Goal: Task Accomplishment & Management: Use online tool/utility

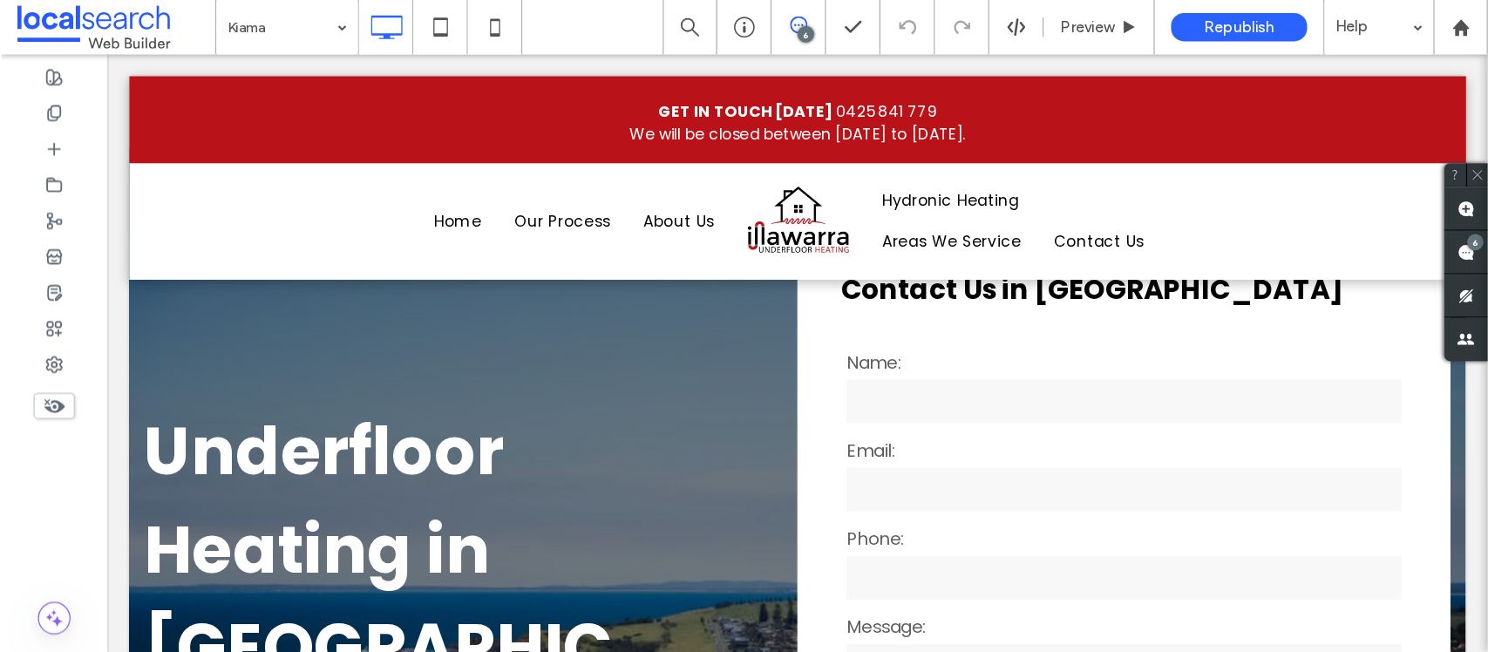
scroll to position [35, 0]
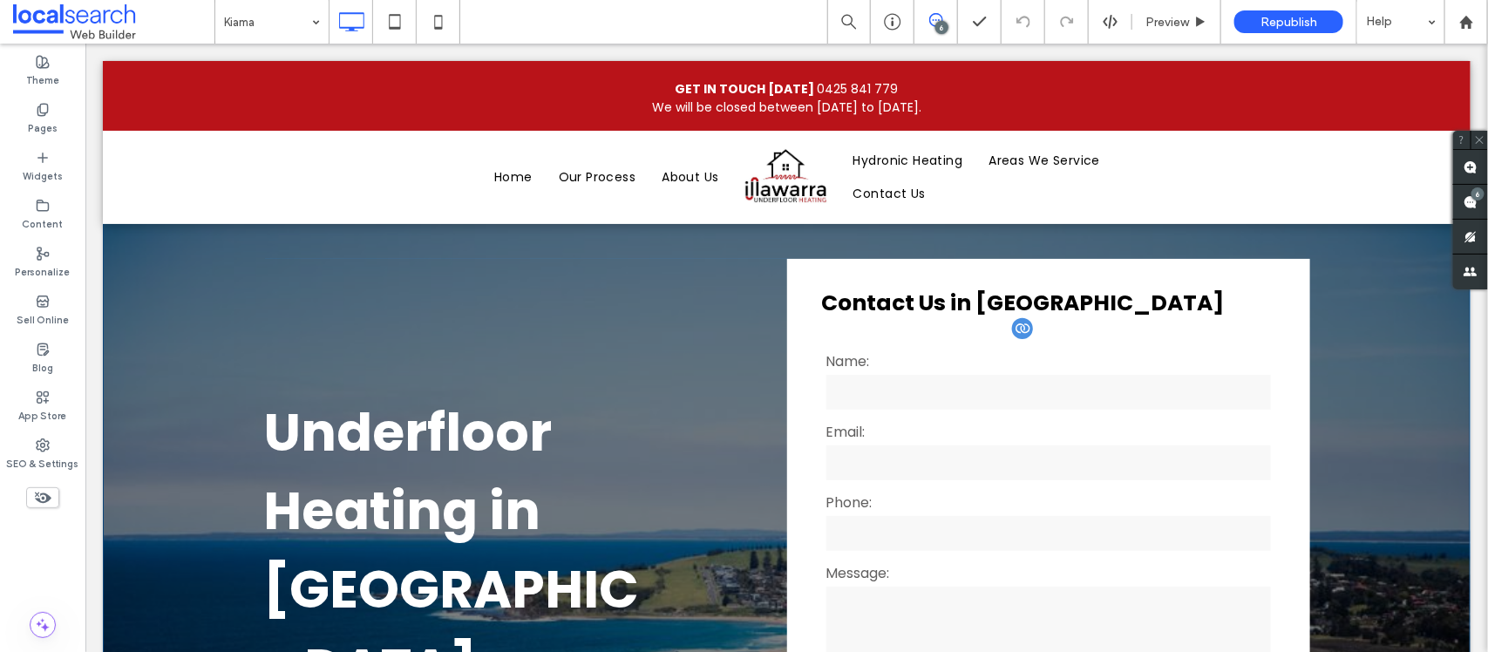
drag, startPoint x: 1071, startPoint y: 44, endPoint x: 888, endPoint y: 384, distance: 386.9
click at [888, 384] on input "text" at bounding box center [1048, 391] width 445 height 35
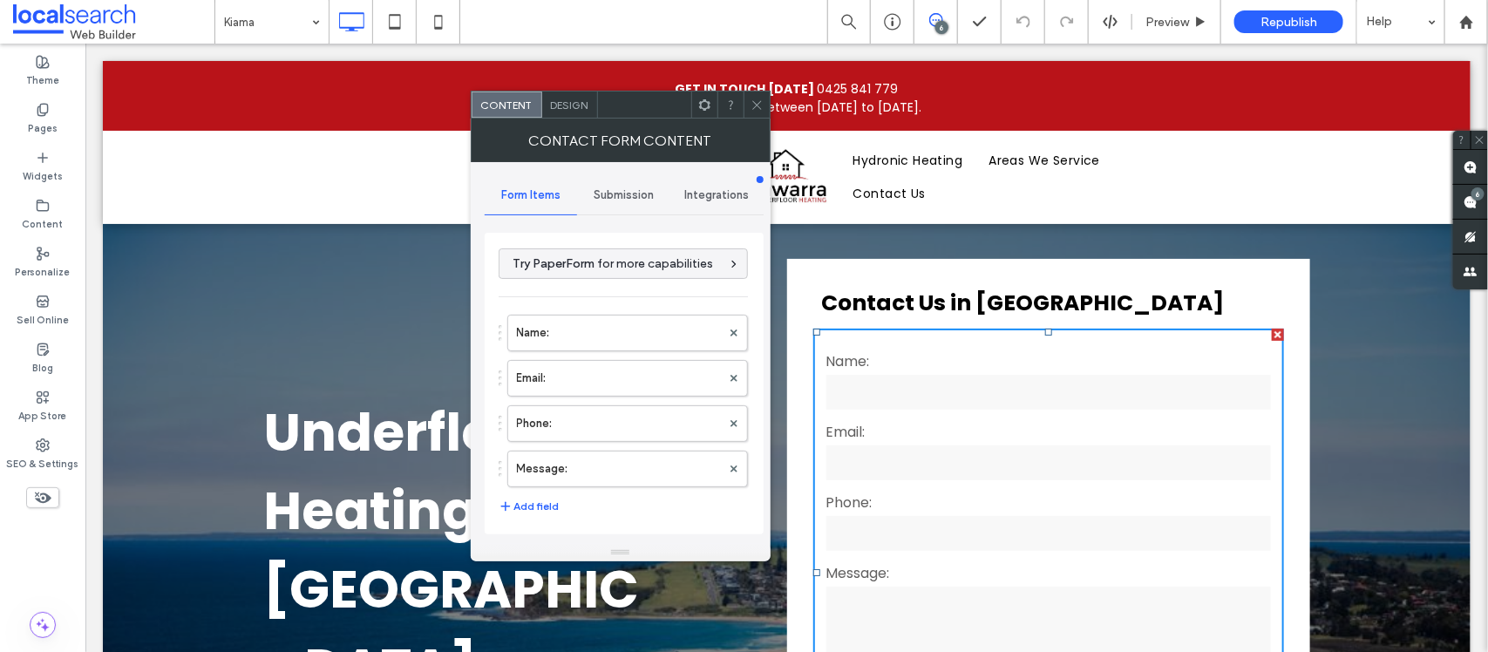
click at [756, 118] on span at bounding box center [757, 105] width 13 height 26
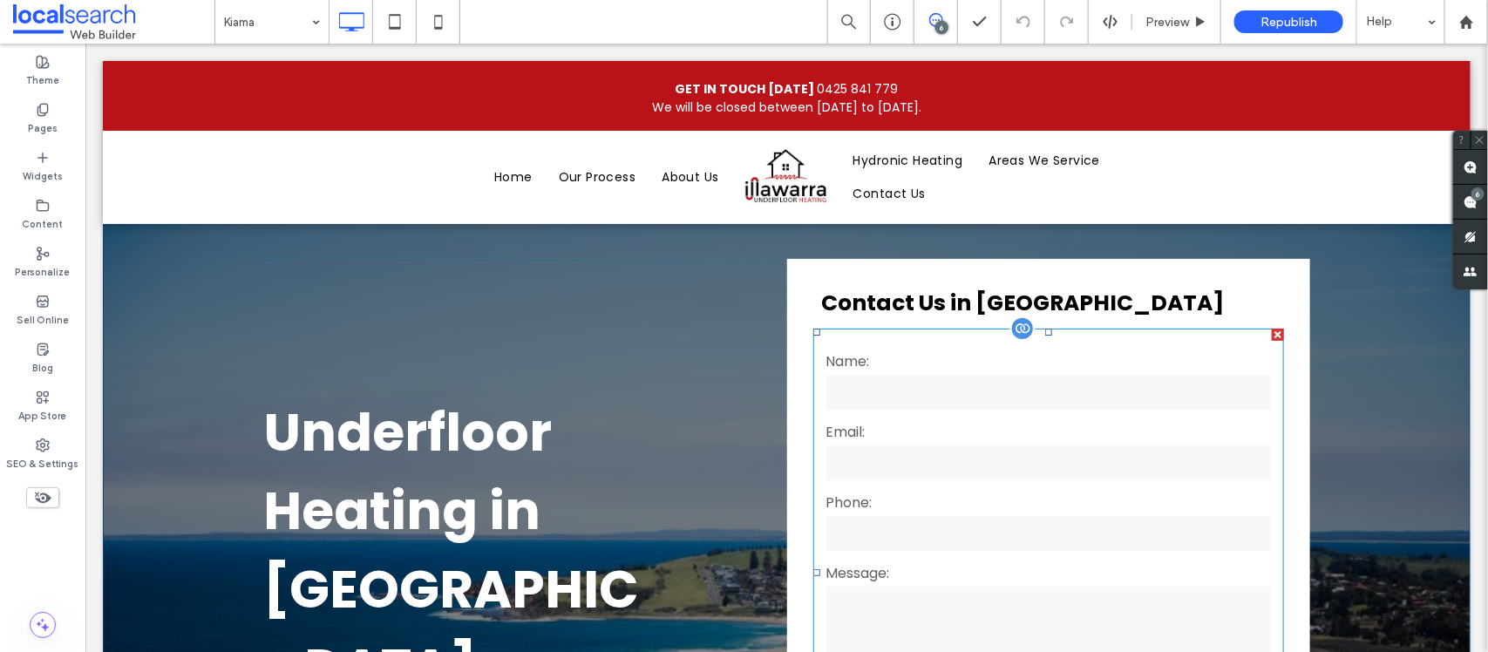
click at [898, 404] on input "text" at bounding box center [1048, 391] width 445 height 35
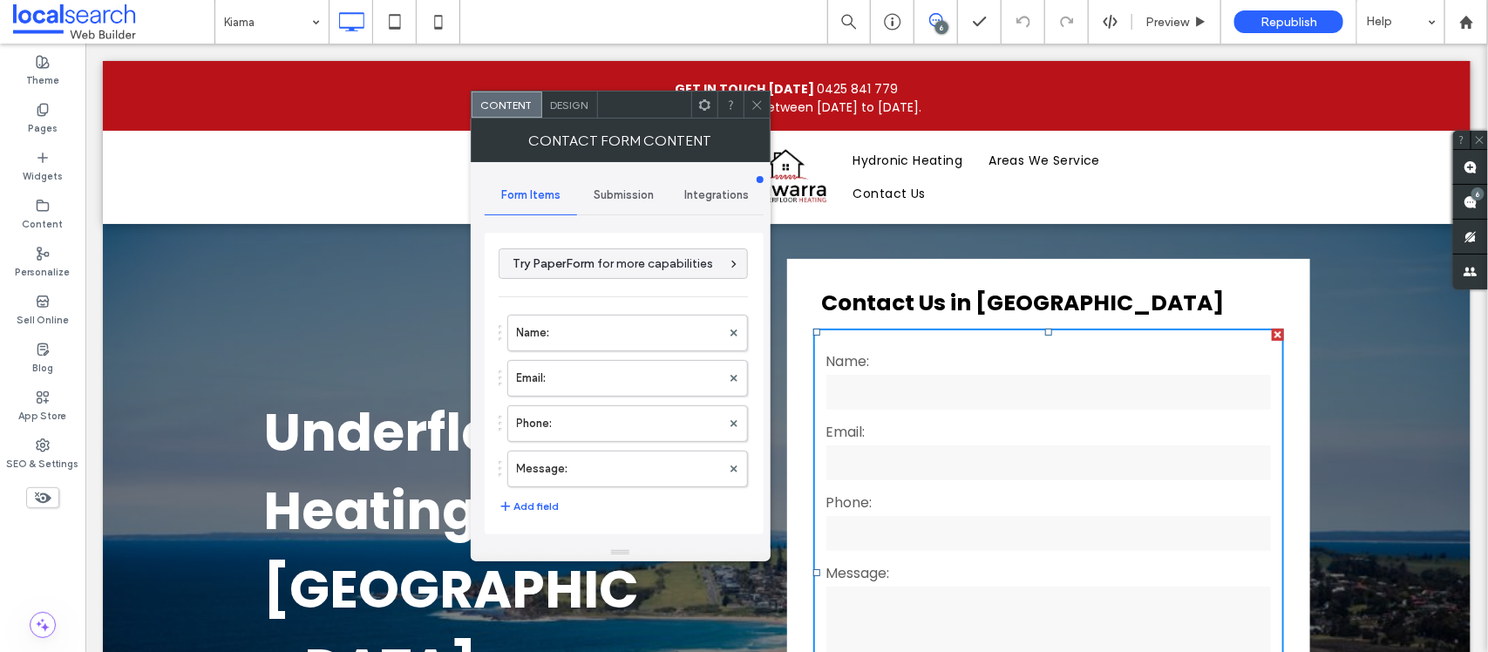
click at [616, 207] on div "Submission" at bounding box center [623, 195] width 93 height 38
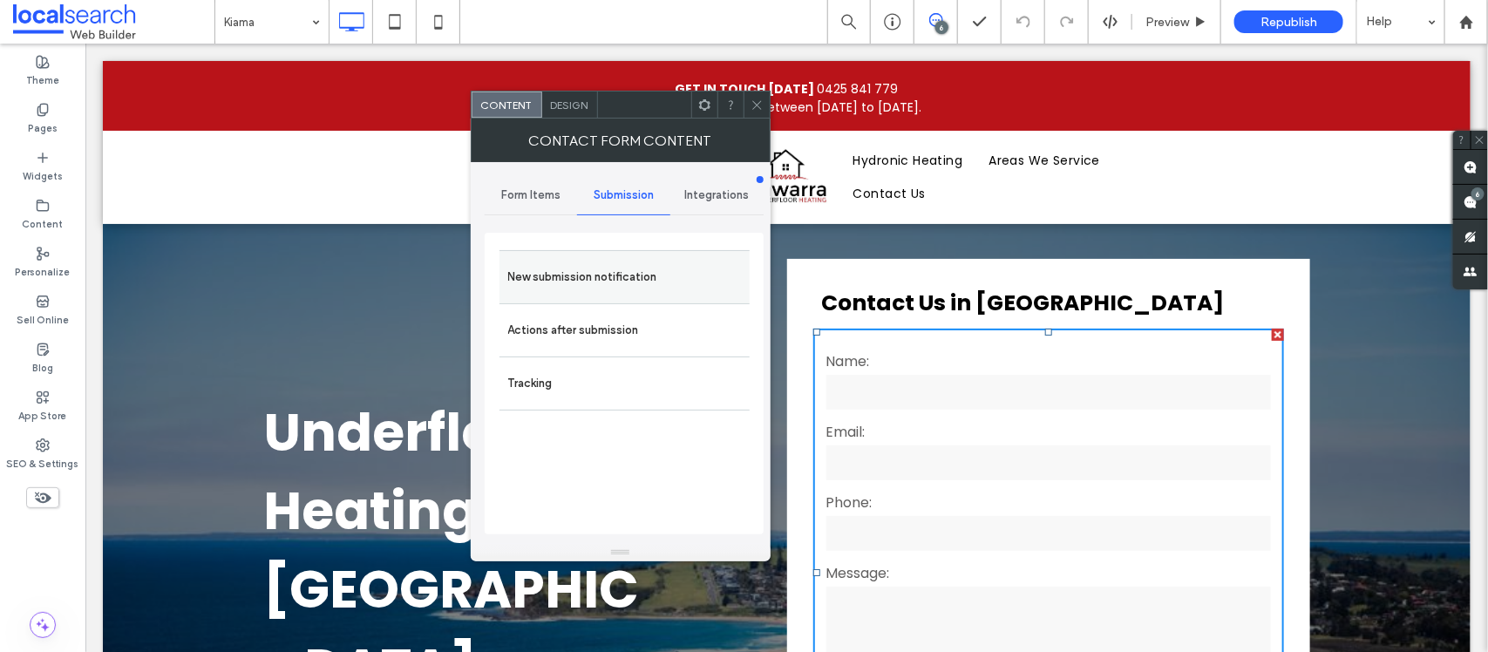
click at [636, 294] on label "New submission notification" at bounding box center [624, 277] width 233 height 35
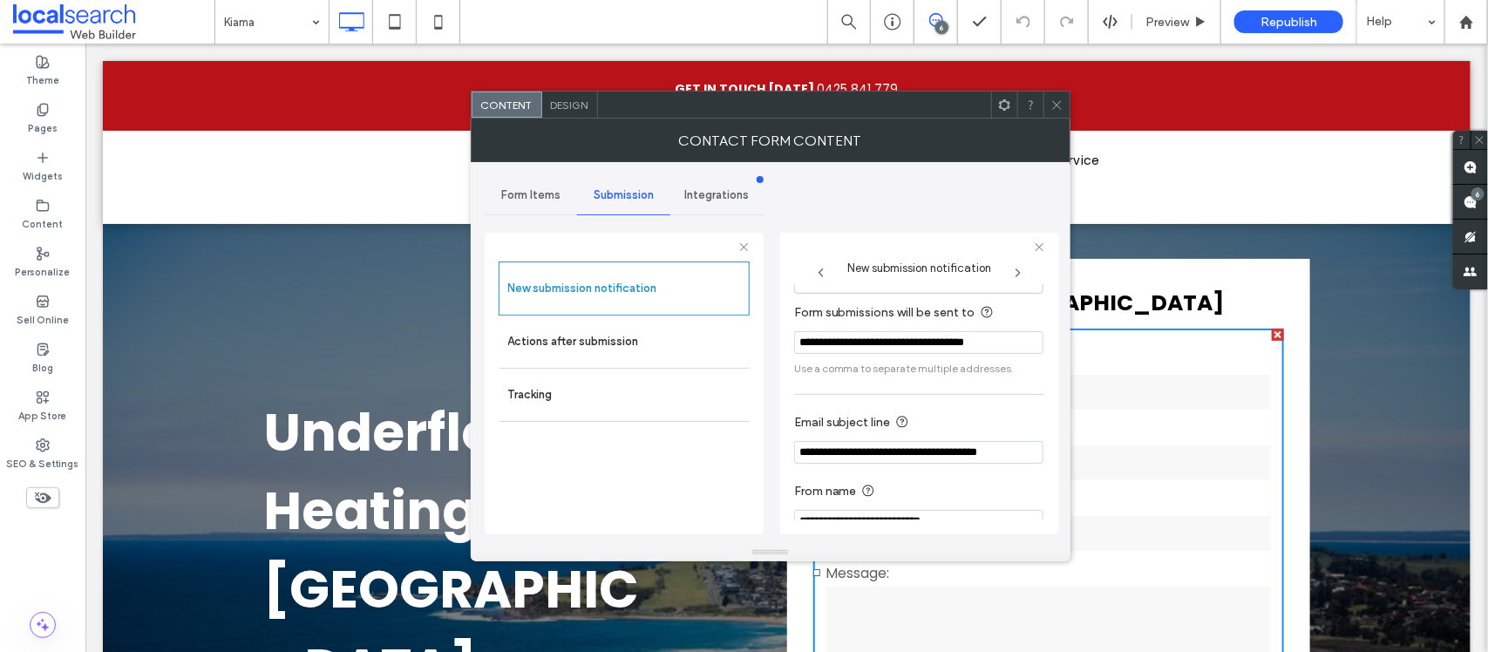
scroll to position [96, 0]
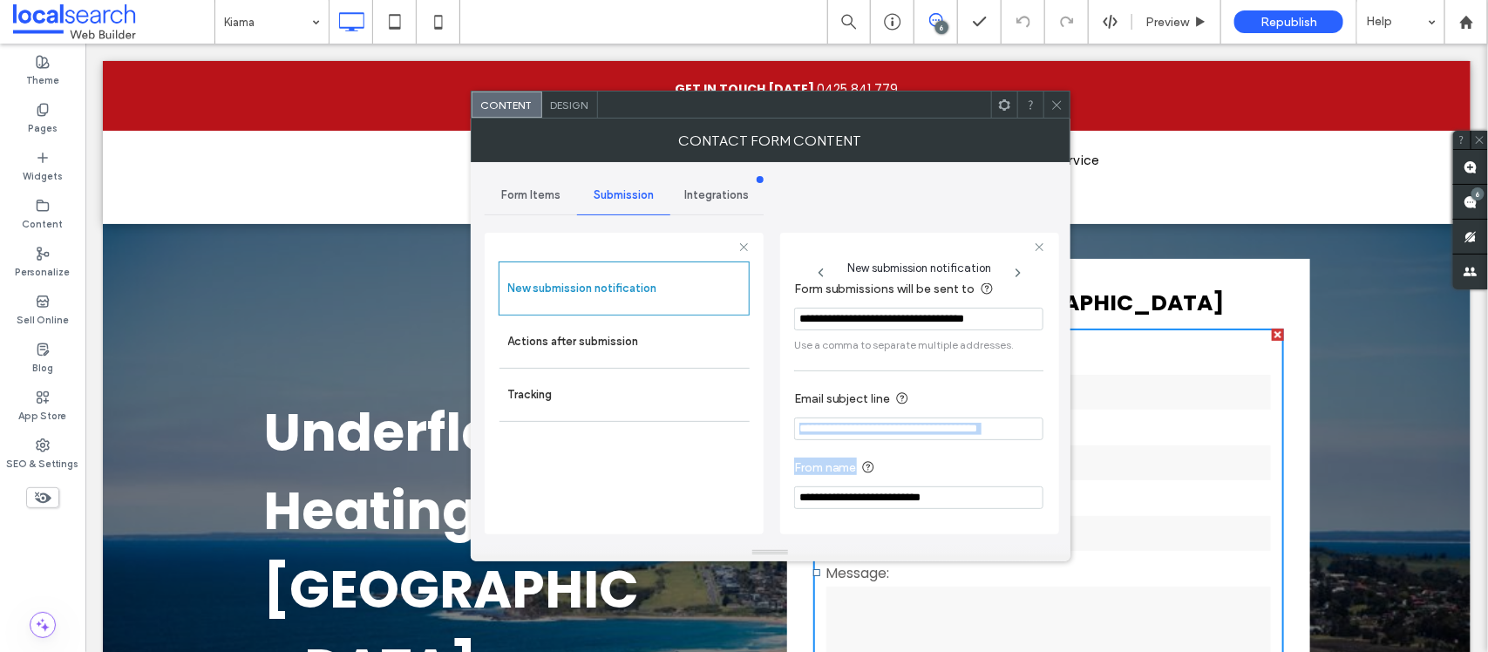
drag, startPoint x: 1044, startPoint y: 442, endPoint x: 1046, endPoint y: 484, distance: 41.9
click at [1046, 484] on div "**********" at bounding box center [919, 384] width 279 height 302
click at [626, 355] on label "Actions after submission" at bounding box center [624, 341] width 233 height 35
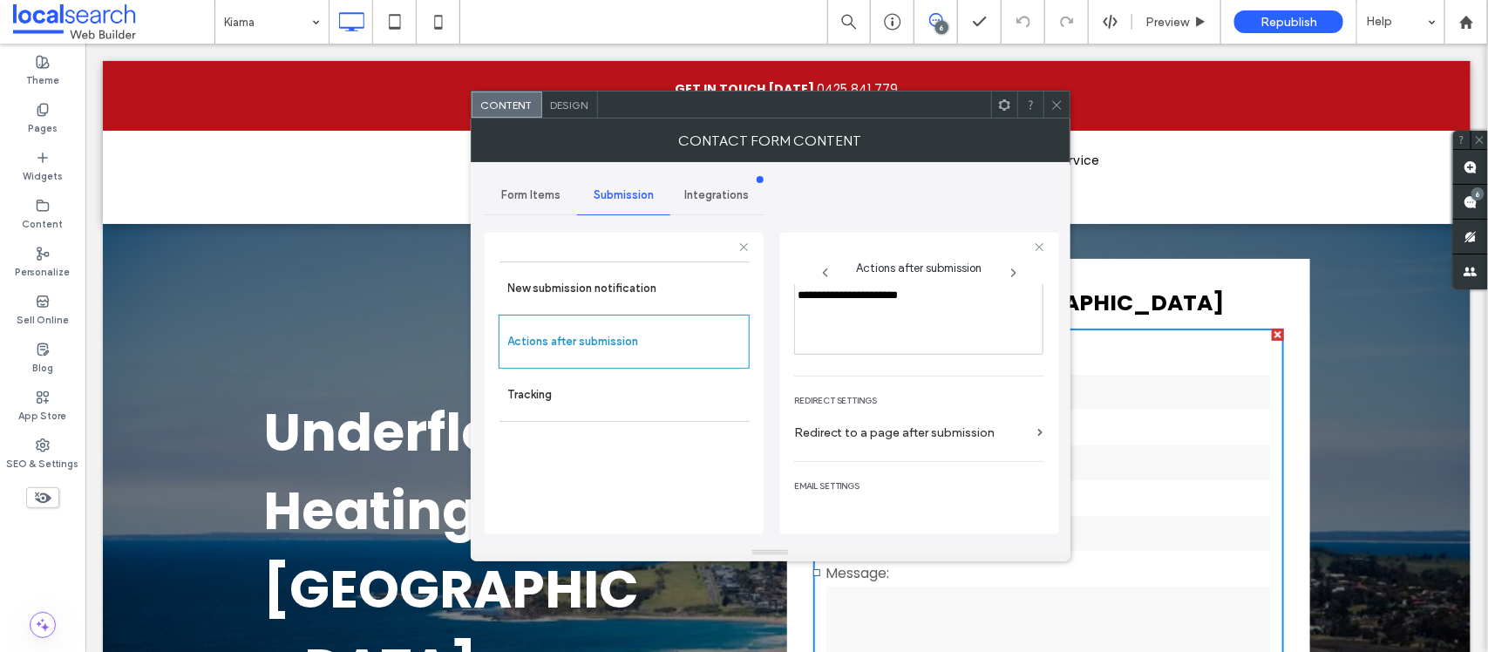
scroll to position [303, 0]
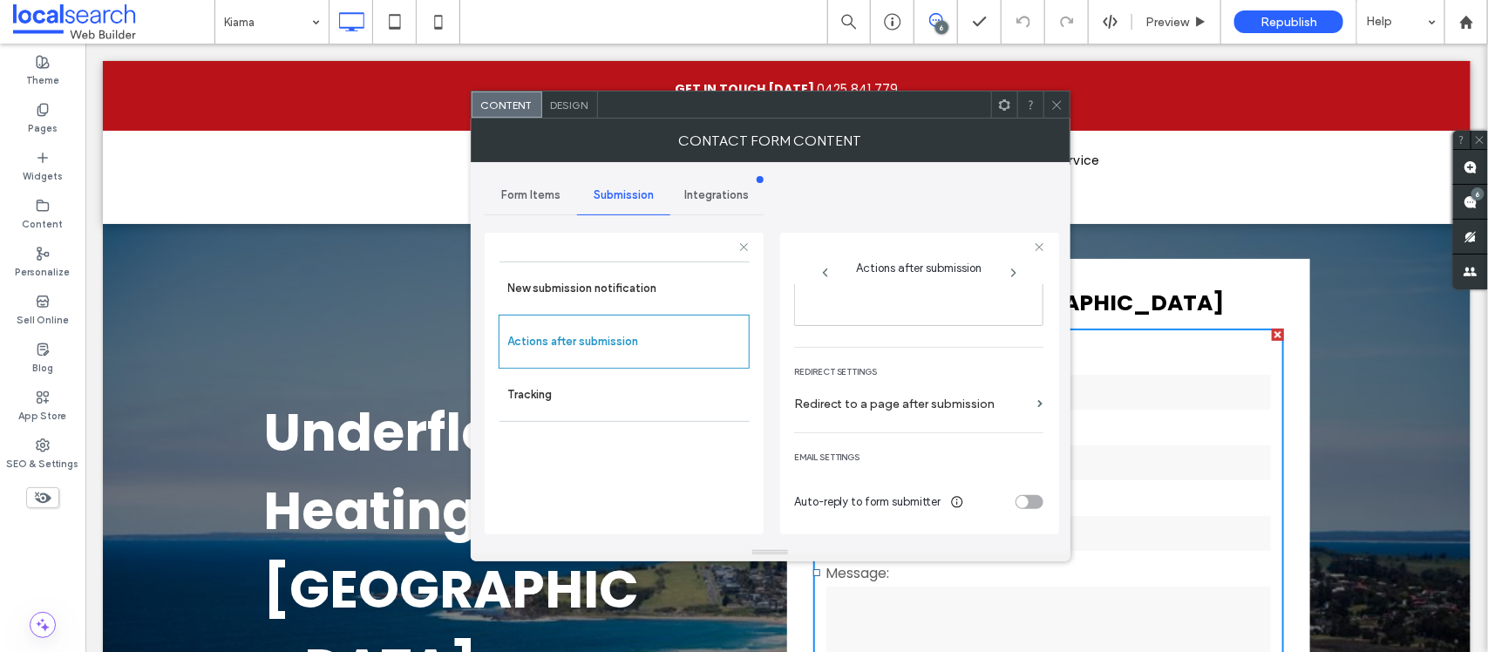
click at [556, 123] on div "Contact Form Content" at bounding box center [771, 141] width 600 height 44
click at [555, 197] on span "Form Items" at bounding box center [530, 195] width 59 height 14
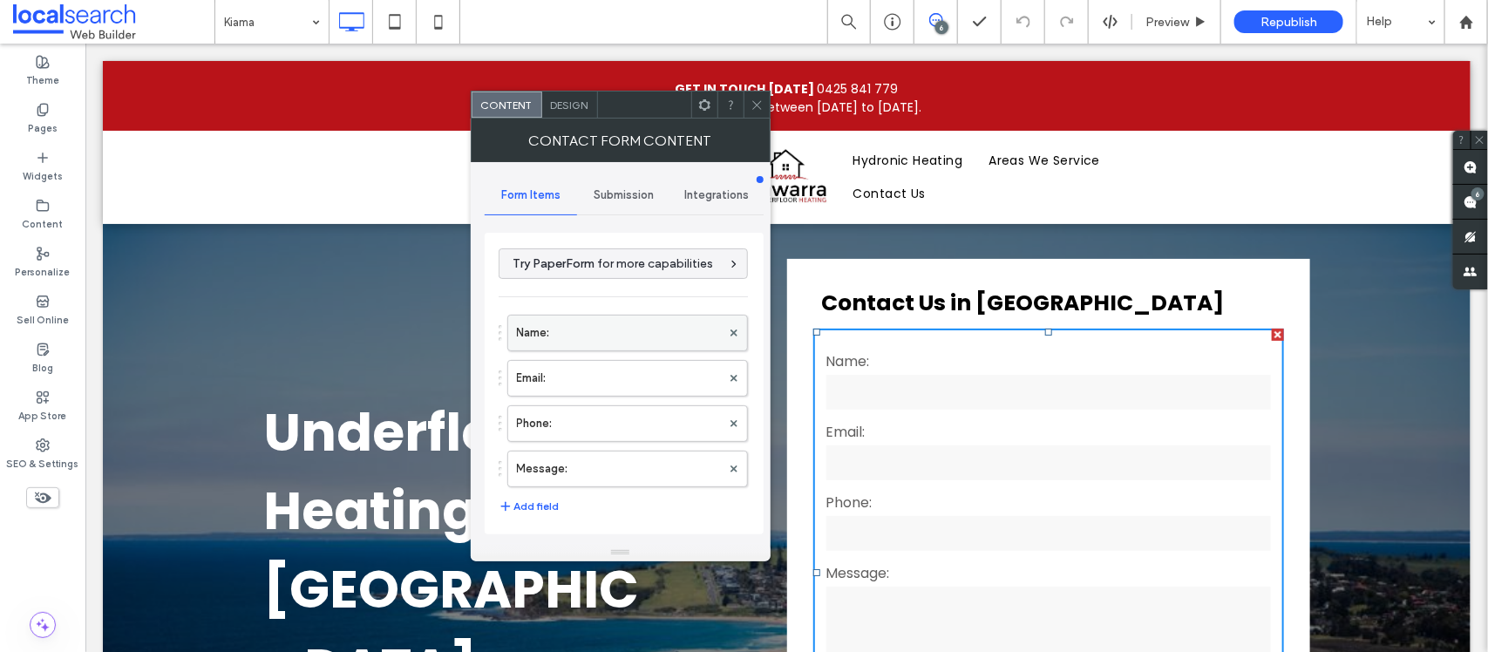
click at [642, 316] on label "Name:" at bounding box center [619, 333] width 204 height 35
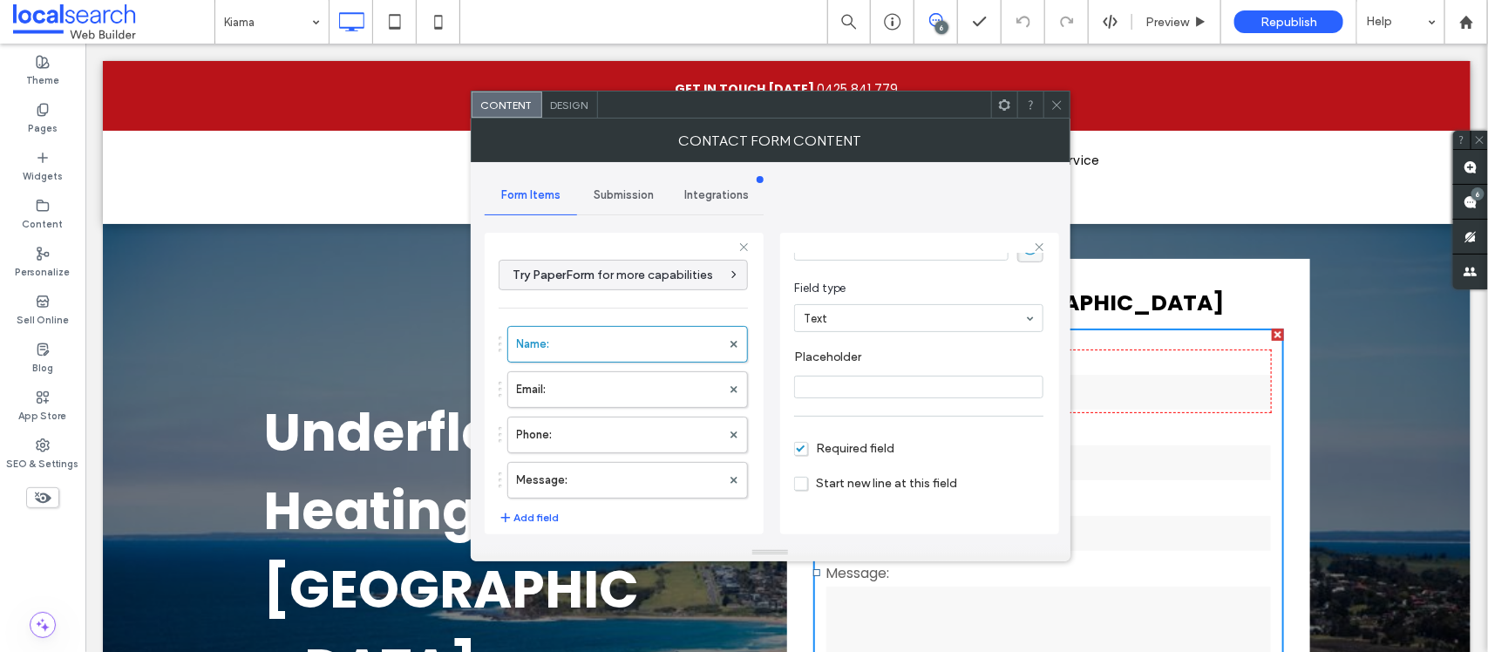
scroll to position [94, 0]
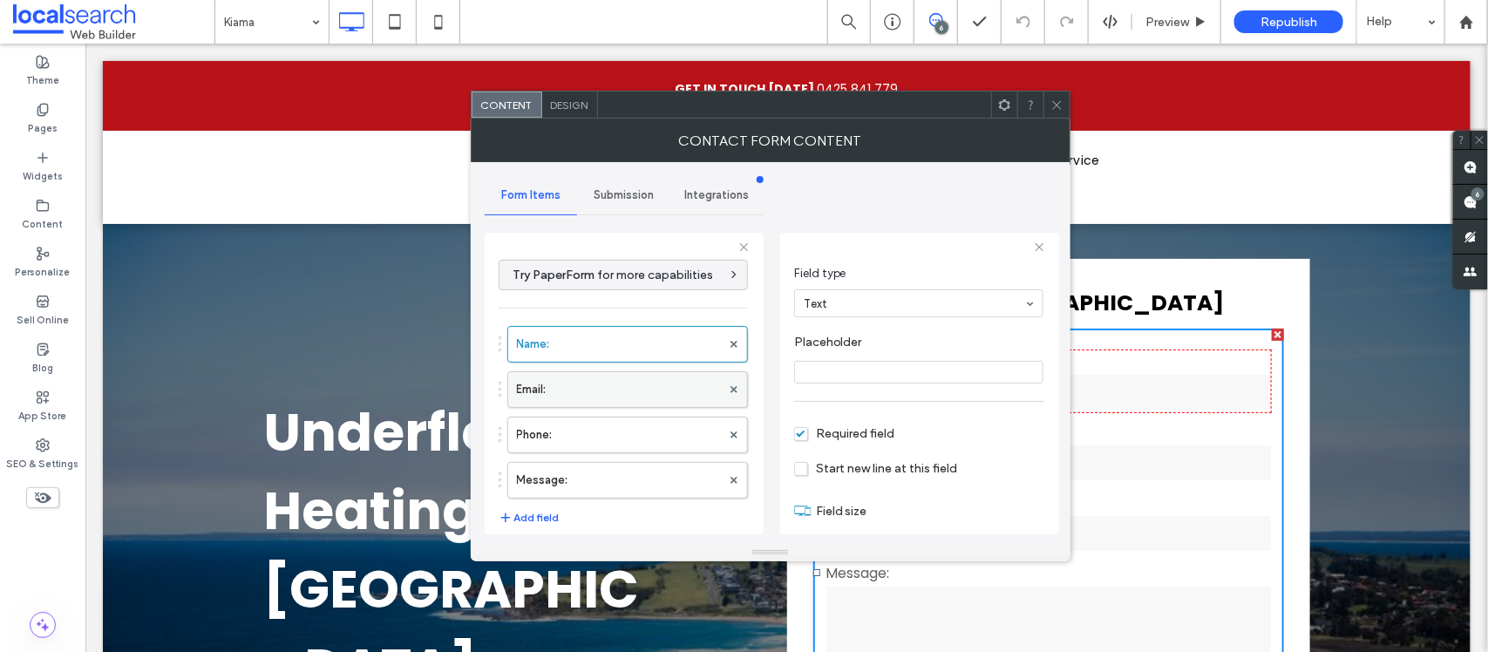
click at [610, 381] on label "Email:" at bounding box center [619, 389] width 204 height 35
click at [610, 423] on label "Phone:" at bounding box center [619, 435] width 204 height 35
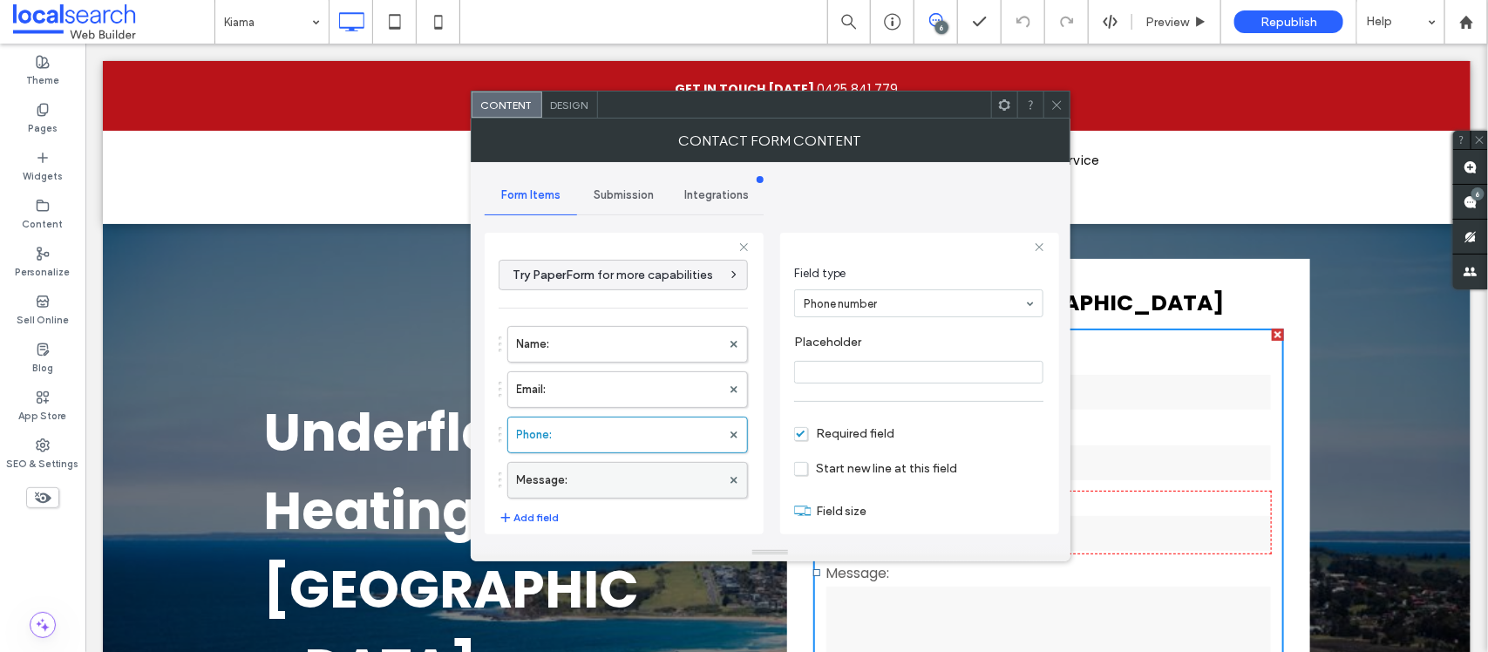
click at [610, 464] on div "Message:" at bounding box center [627, 480] width 241 height 37
click at [611, 467] on label "Message:" at bounding box center [619, 480] width 204 height 35
click at [584, 113] on div "Design" at bounding box center [570, 105] width 56 height 26
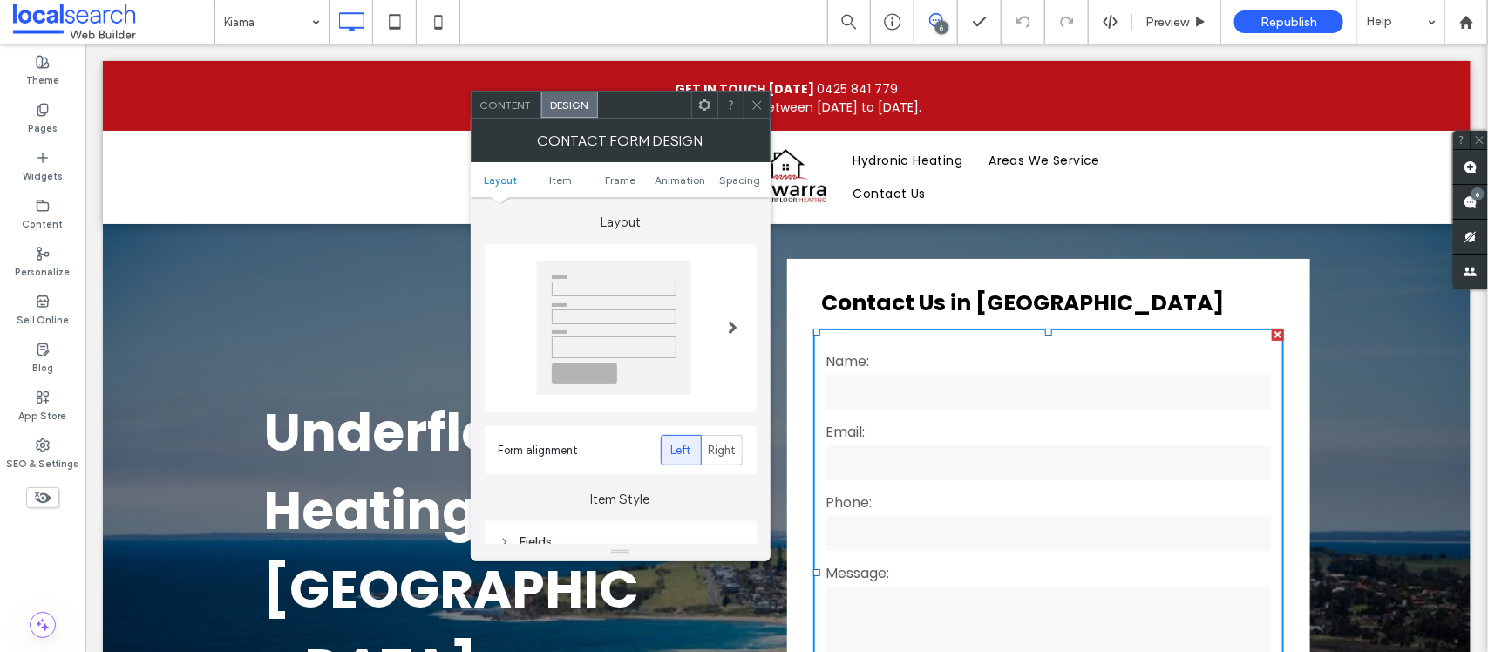
click at [584, 113] on div "Design" at bounding box center [569, 105] width 57 height 26
click at [667, 521] on div "Fields" at bounding box center [621, 541] width 272 height 41
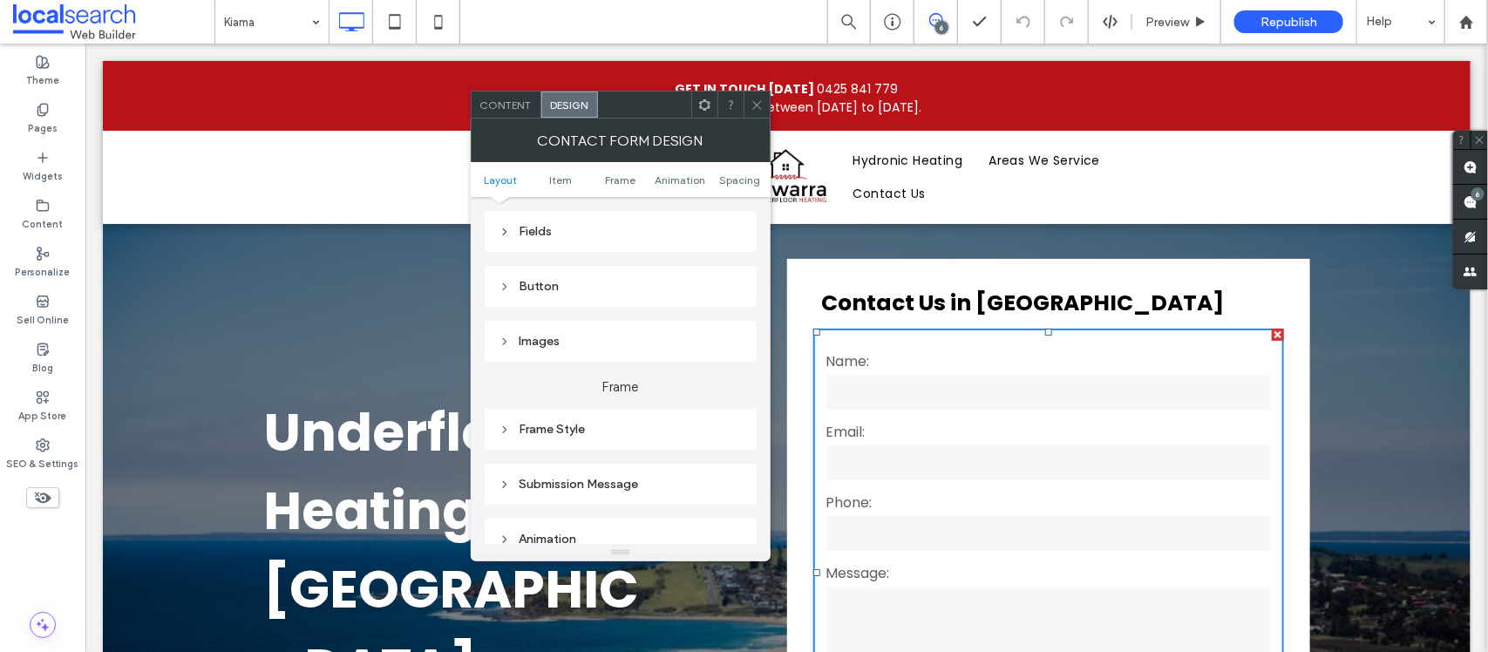
scroll to position [349, 0]
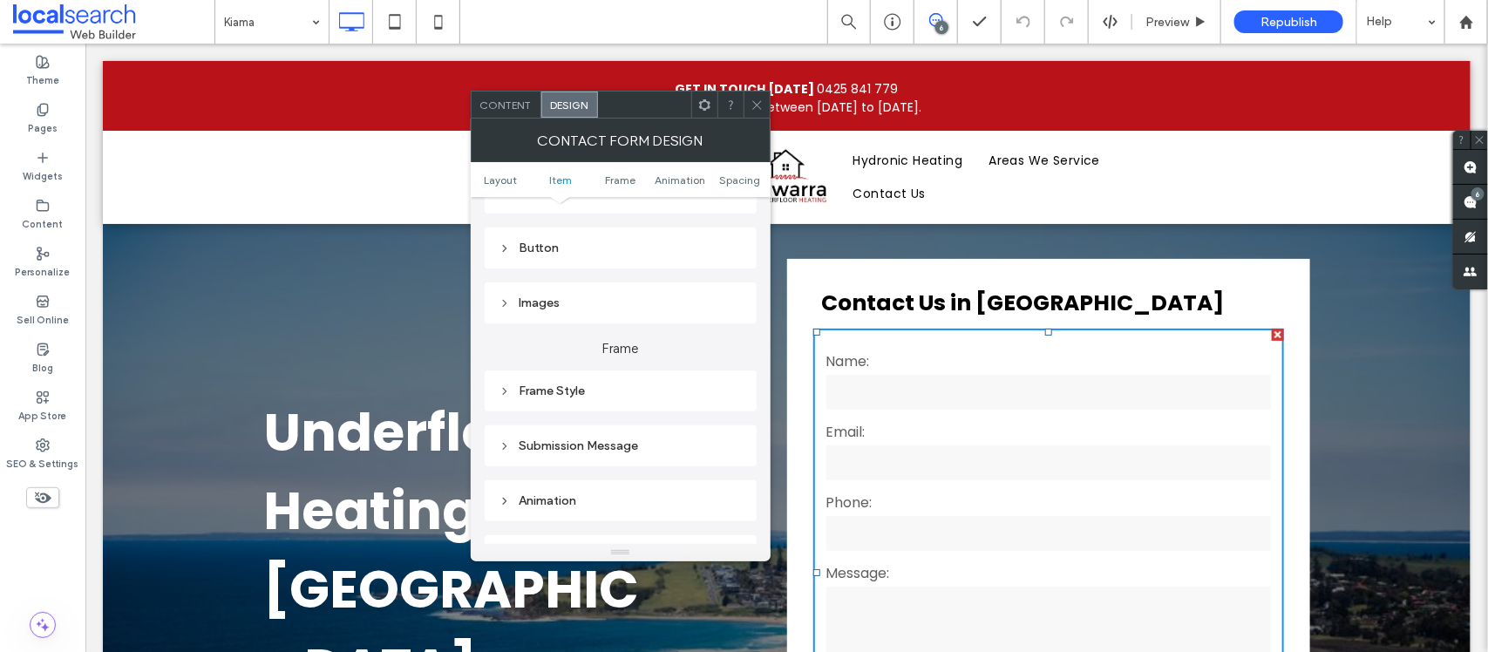
click at [663, 446] on div "Submission Message" at bounding box center [621, 445] width 244 height 15
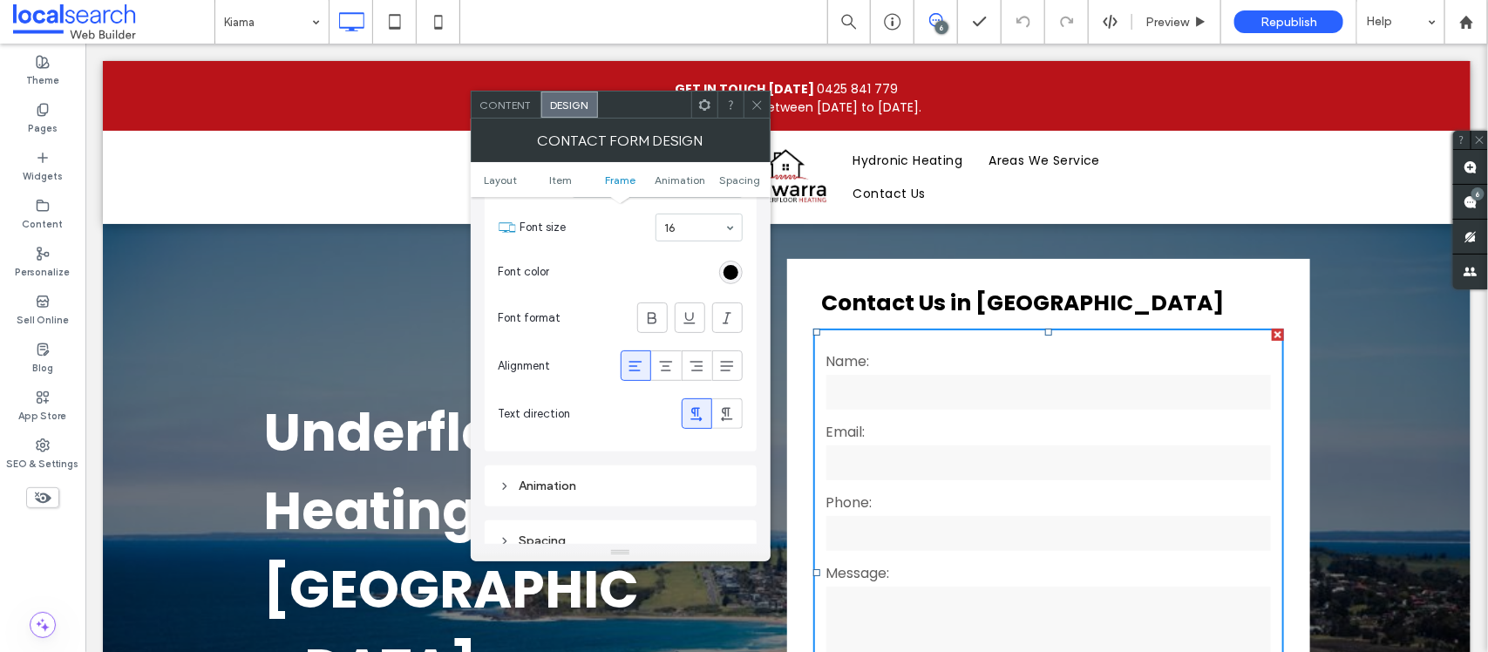
scroll to position [709, 0]
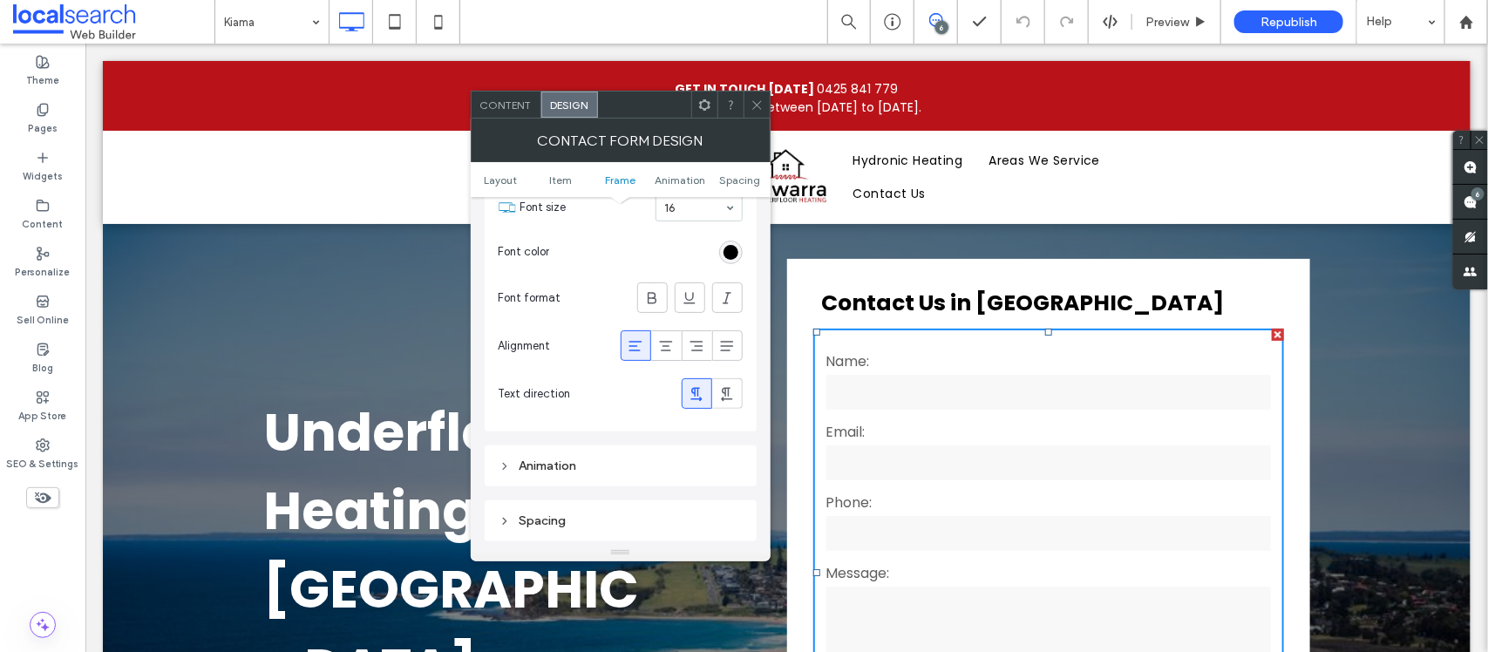
click at [750, 119] on div "Contact Form Design" at bounding box center [621, 141] width 300 height 44
click at [756, 113] on span at bounding box center [757, 105] width 13 height 26
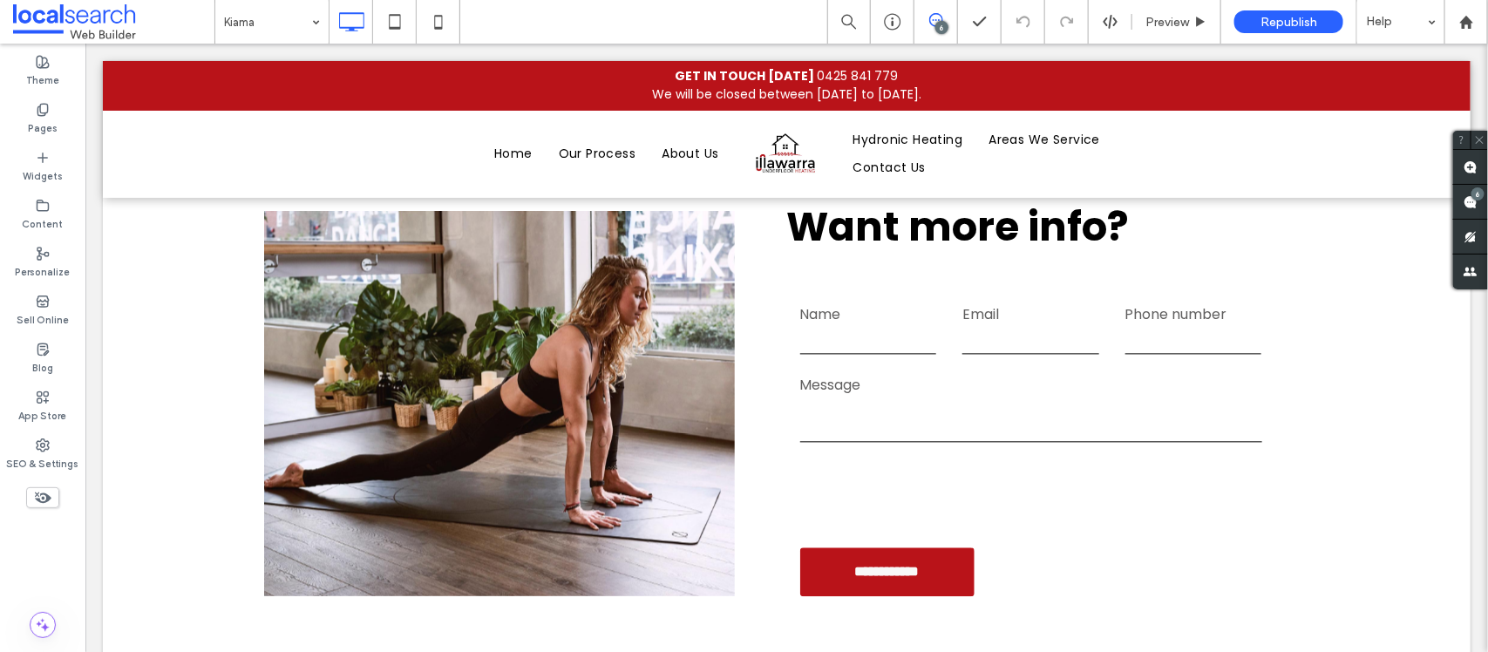
scroll to position [4438, 0]
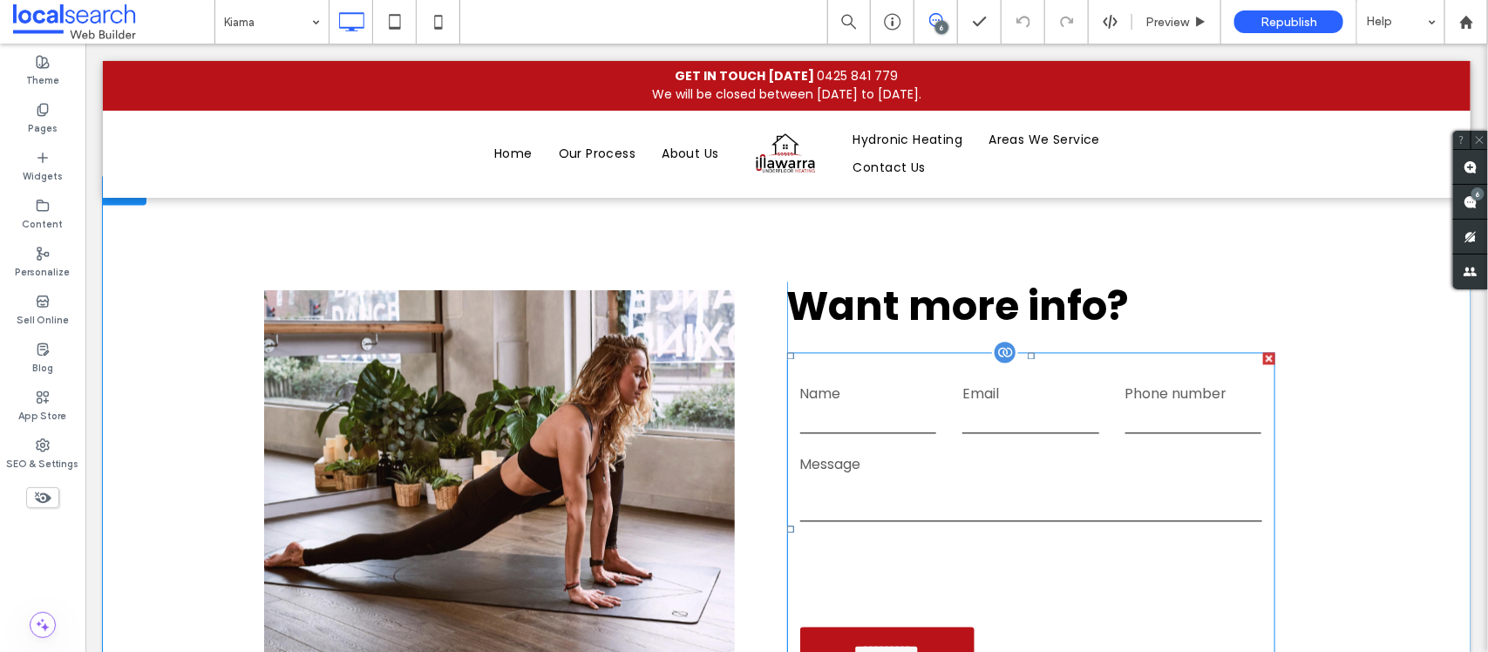
click at [989, 478] on textarea at bounding box center [1030, 500] width 462 height 44
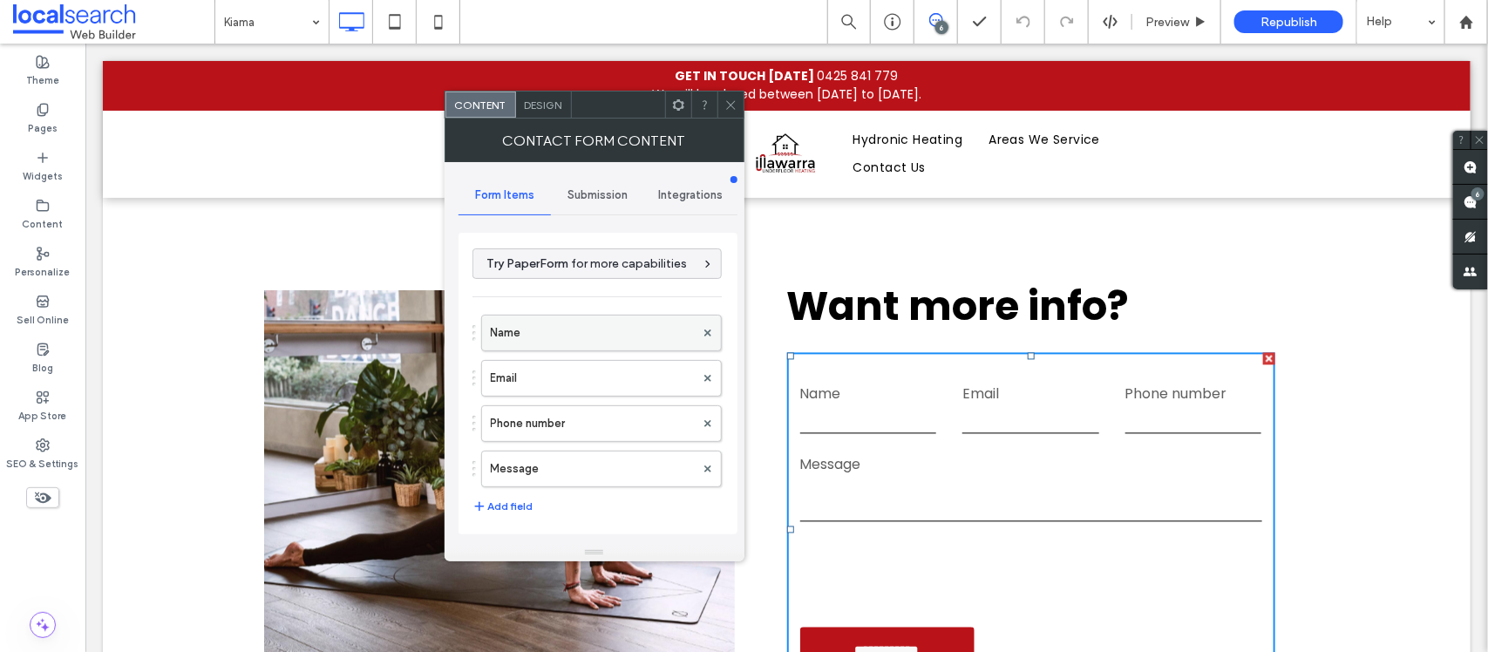
click at [568, 333] on label "Name" at bounding box center [593, 333] width 204 height 35
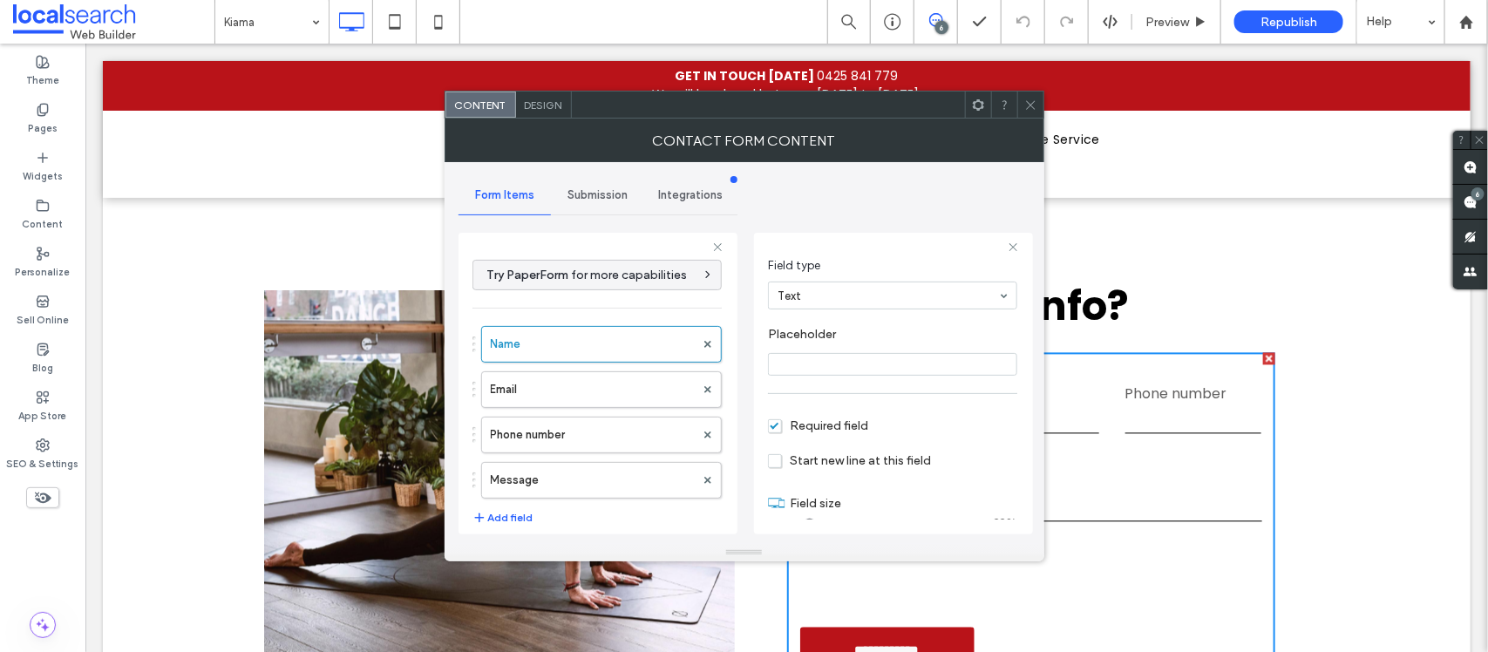
scroll to position [126, 0]
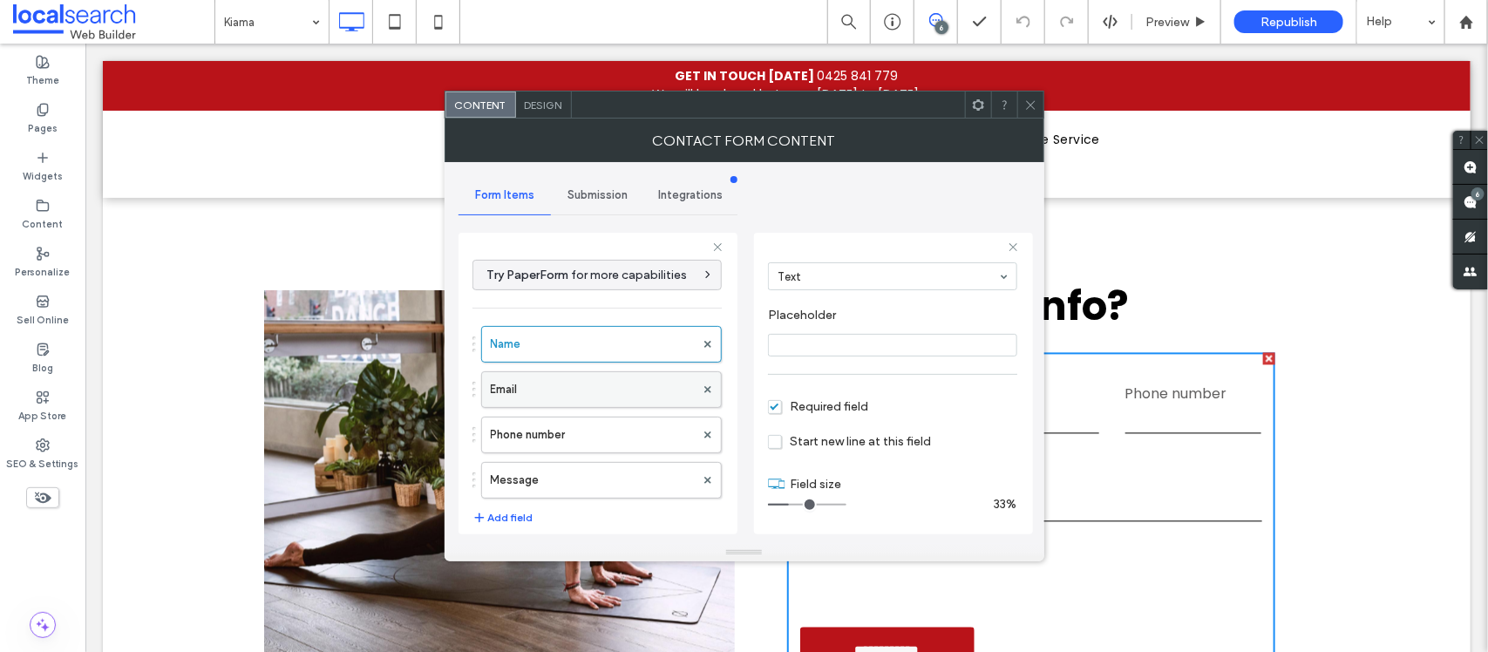
click at [539, 391] on label "Email" at bounding box center [593, 389] width 204 height 35
click at [555, 427] on label "Phone number" at bounding box center [593, 435] width 204 height 35
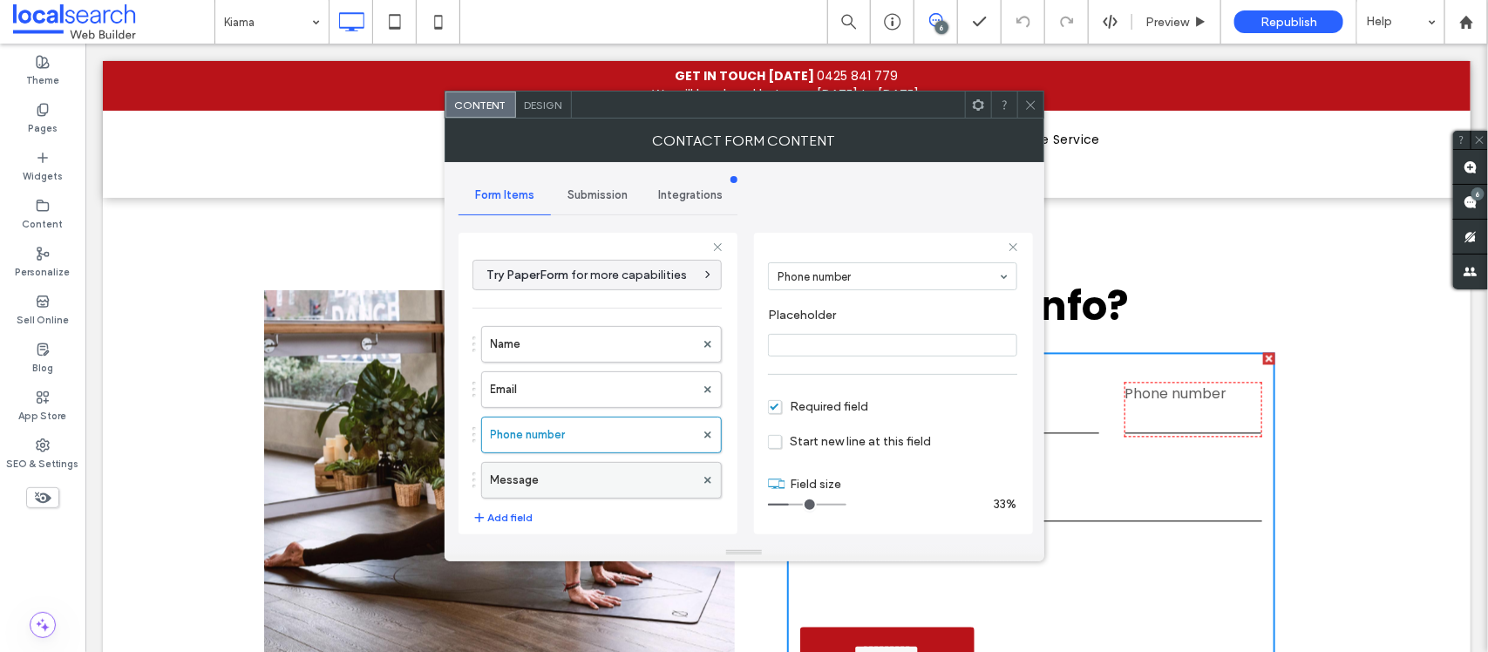
click at [568, 466] on label "Message" at bounding box center [593, 480] width 204 height 35
type input "**"
click at [1035, 107] on icon at bounding box center [1030, 105] width 13 height 13
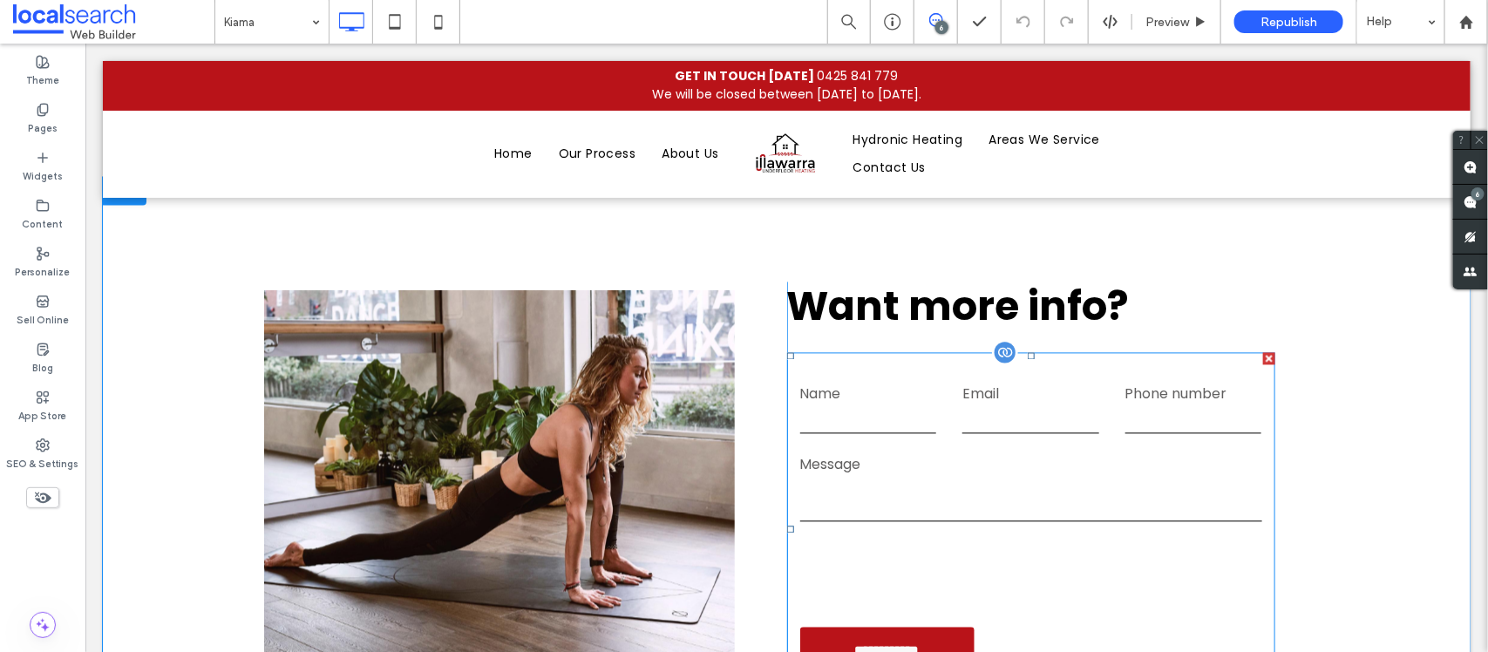
click at [925, 478] on textarea at bounding box center [1030, 500] width 462 height 44
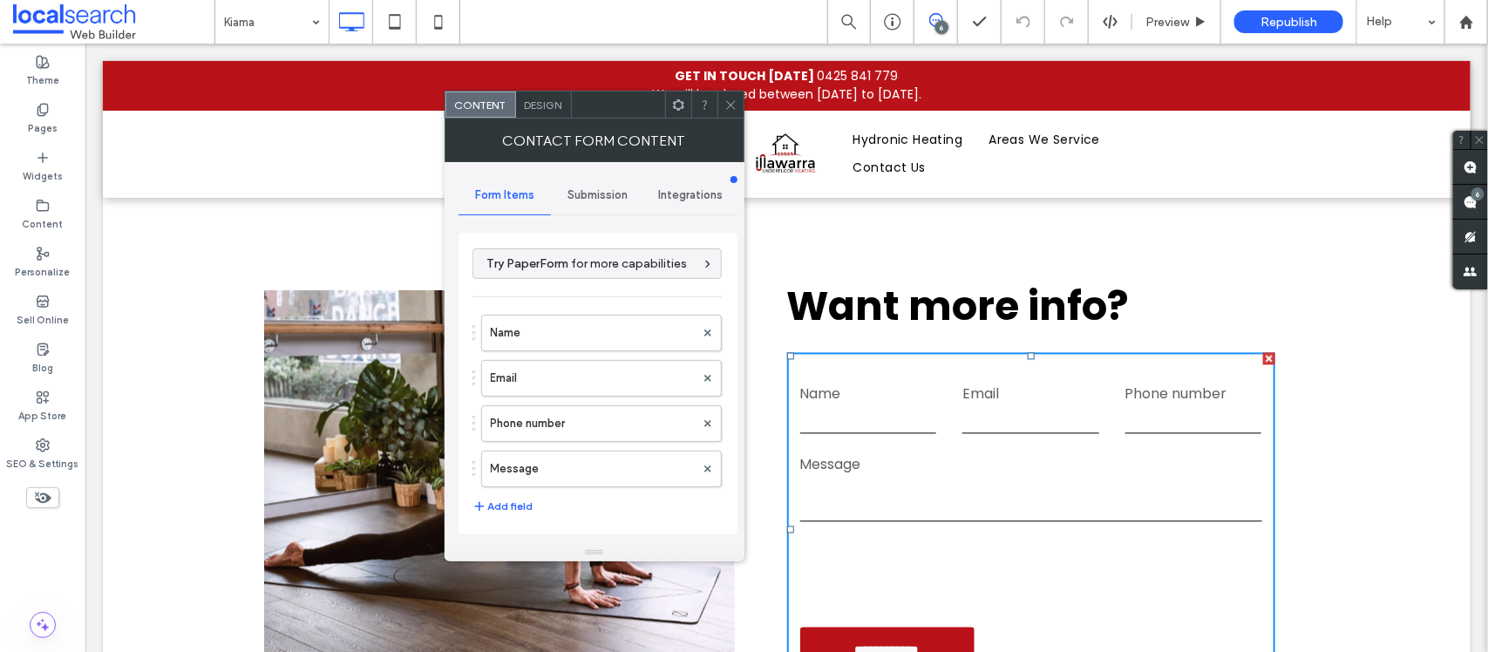
click at [587, 193] on span "Submission" at bounding box center [598, 195] width 60 height 14
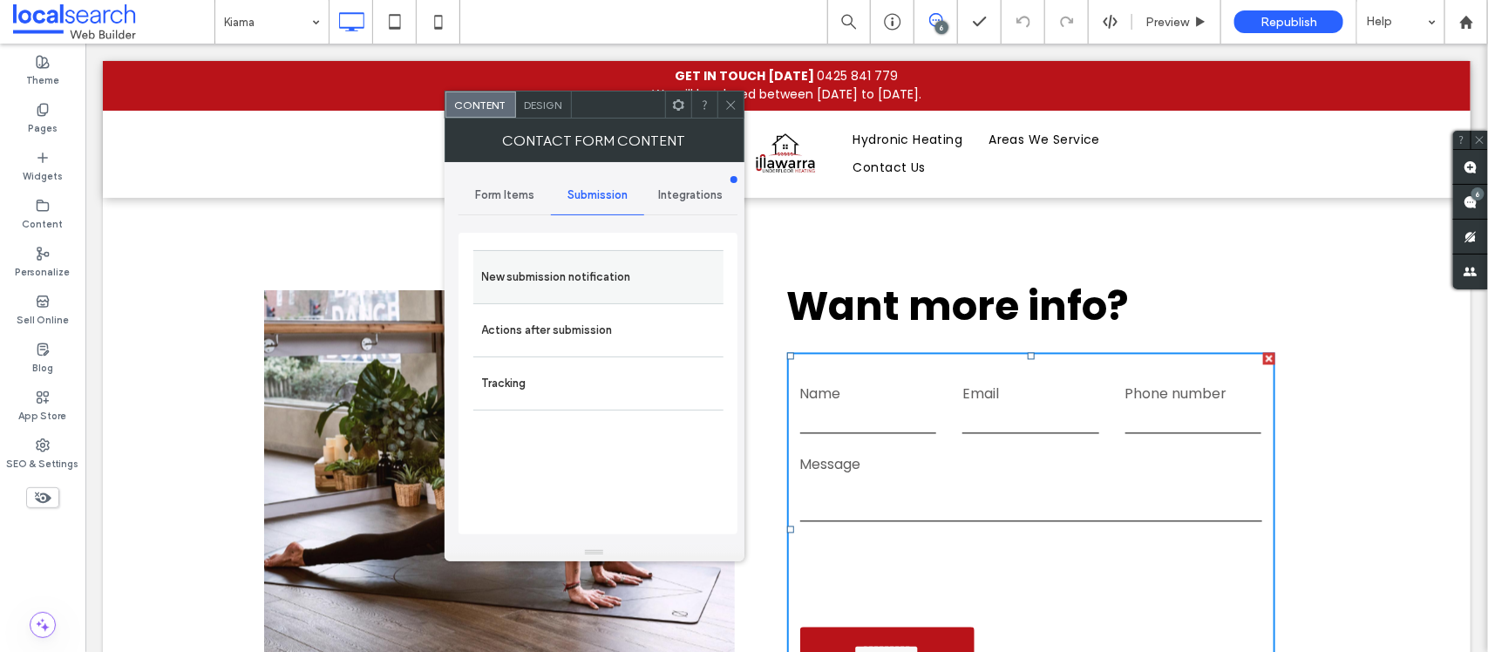
click at [621, 280] on label "New submission notification" at bounding box center [598, 277] width 233 height 35
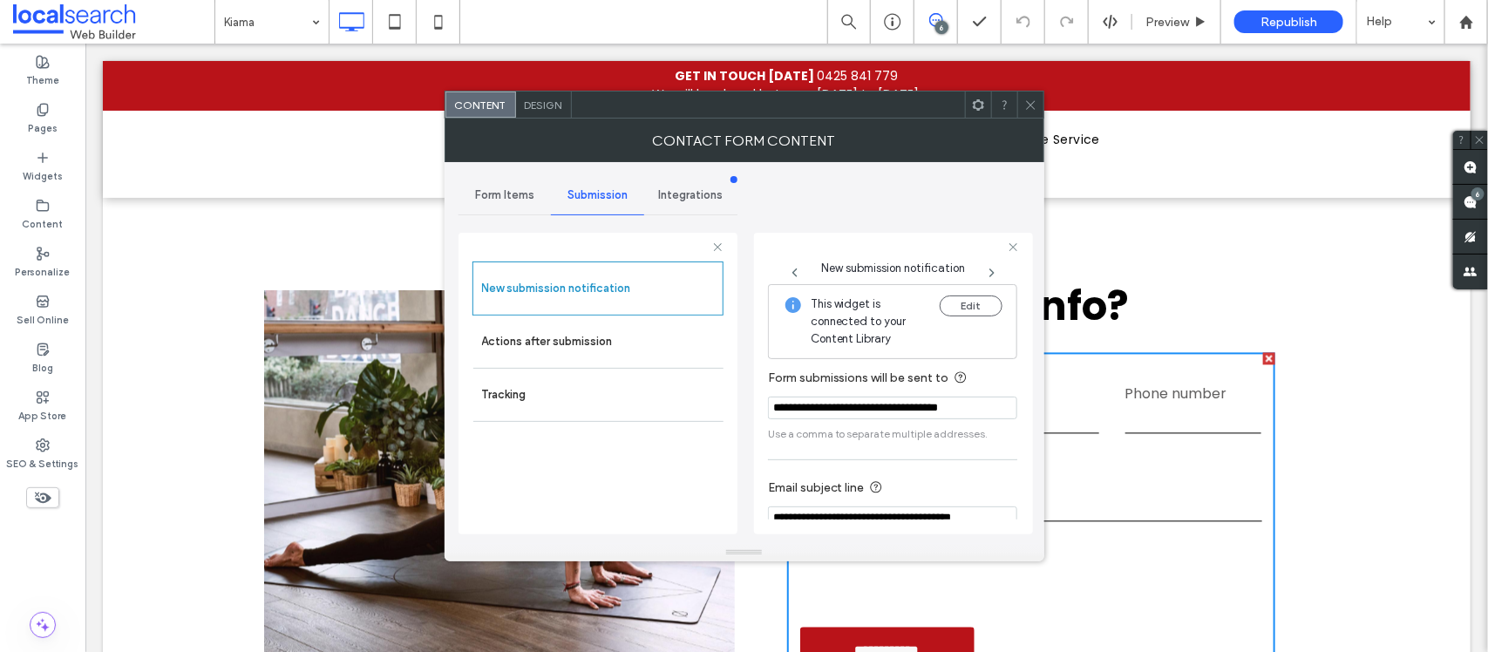
click at [1017, 98] on div at bounding box center [1030, 105] width 26 height 26
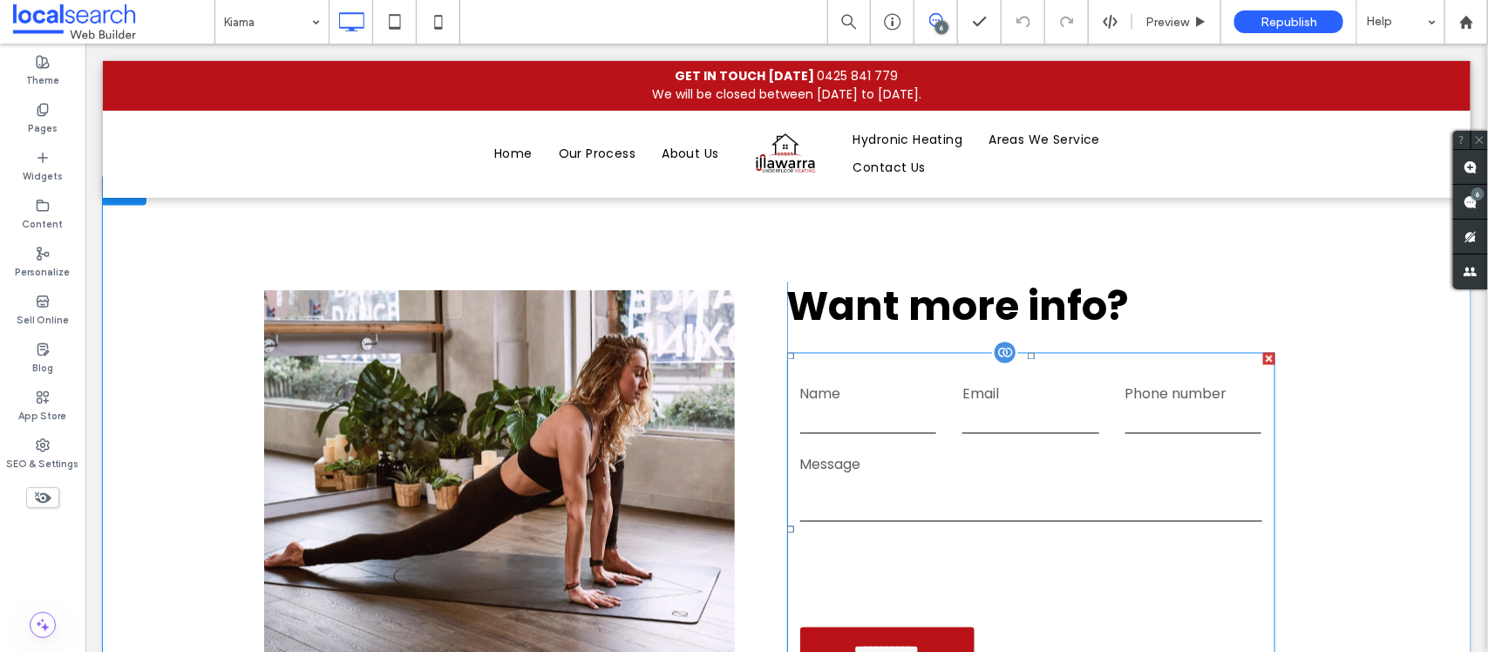
click at [917, 407] on input "text" at bounding box center [867, 420] width 137 height 26
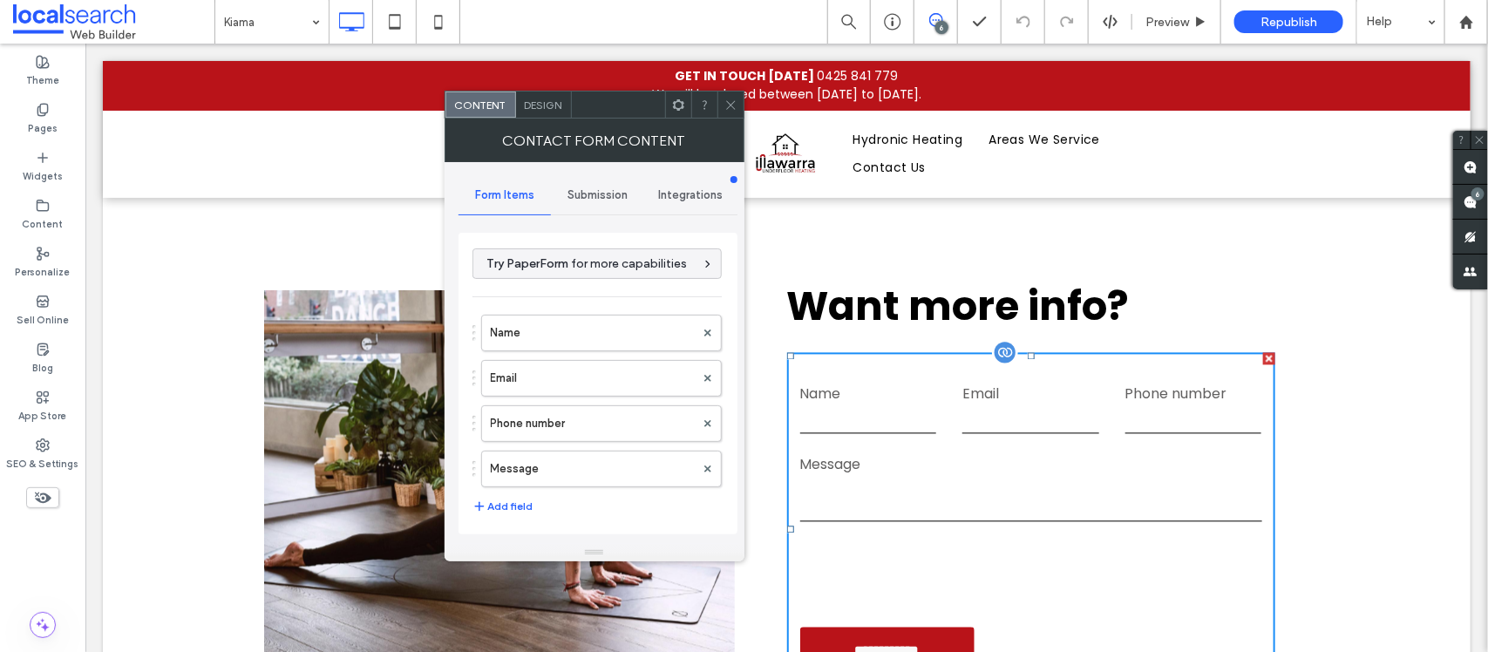
type input "**********"
click at [591, 205] on div "Submission" at bounding box center [597, 195] width 93 height 38
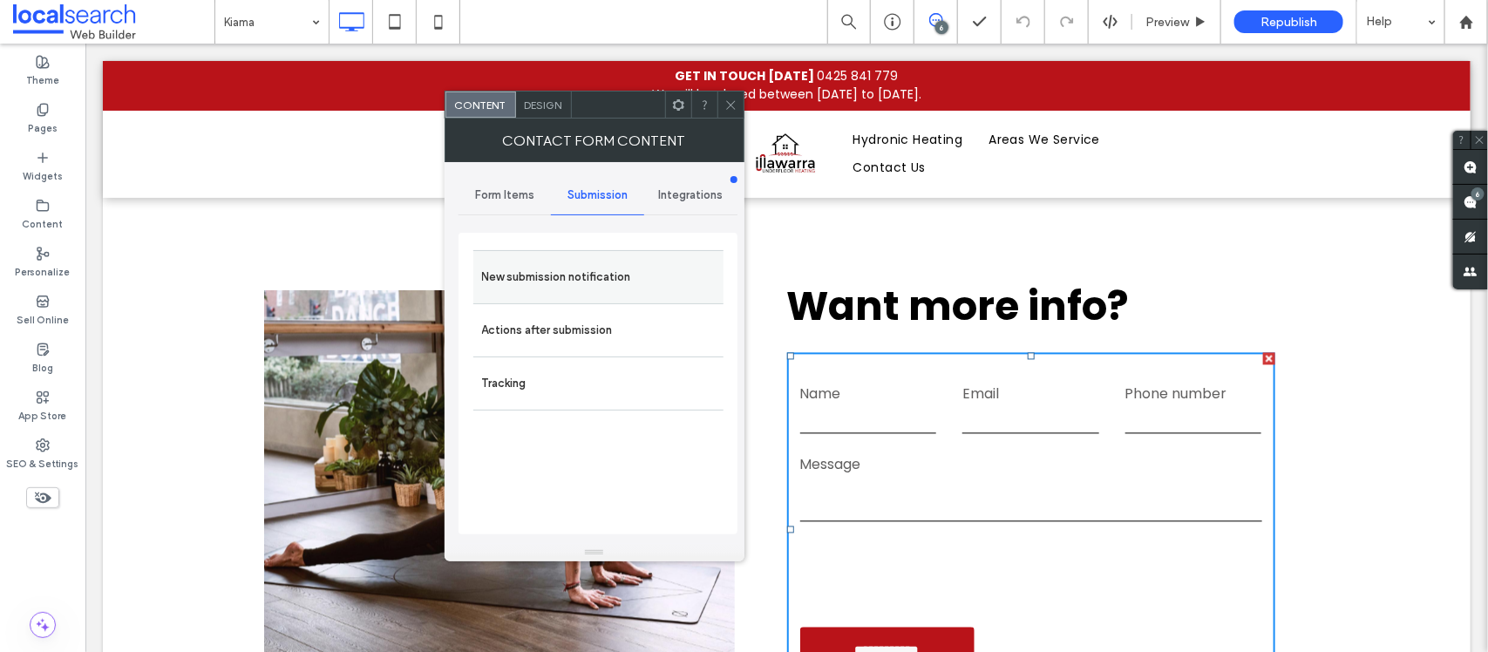
click at [587, 286] on label "New submission notification" at bounding box center [598, 277] width 233 height 35
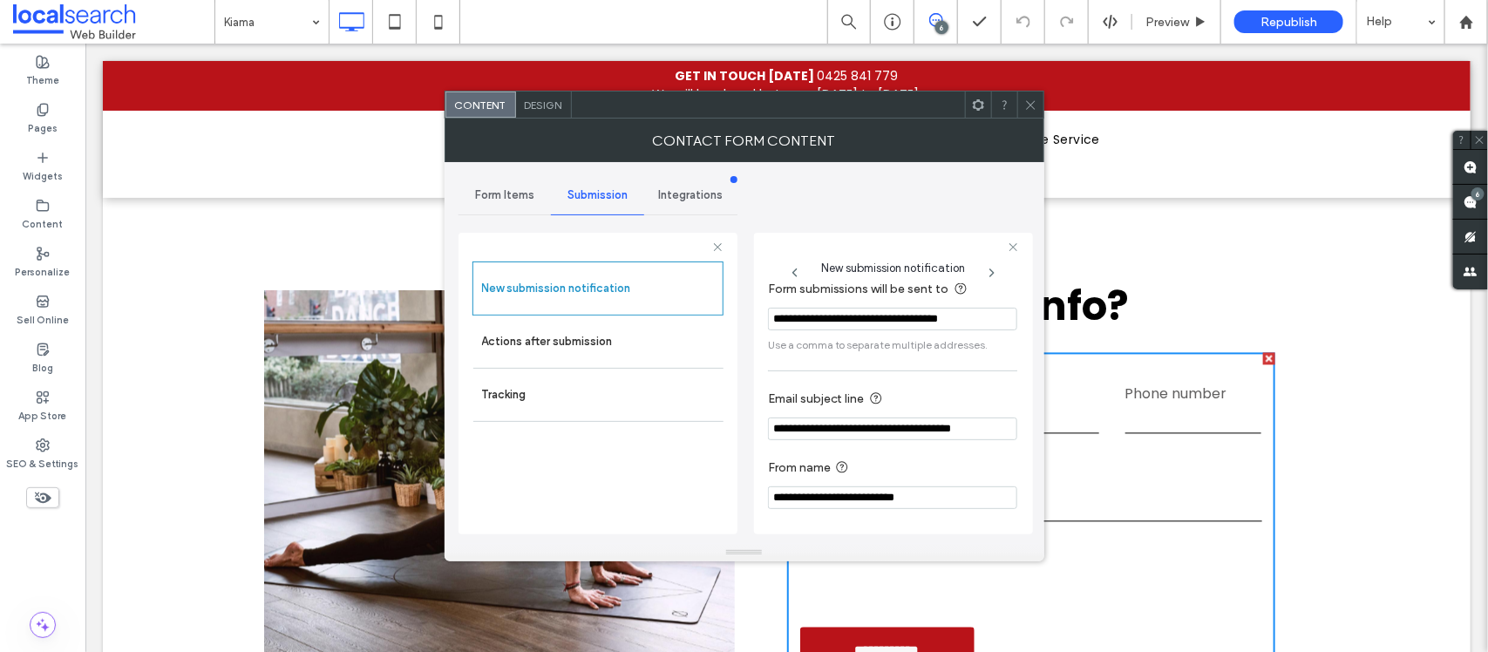
scroll to position [96, 0]
click at [585, 337] on label "Actions after submission" at bounding box center [598, 341] width 233 height 35
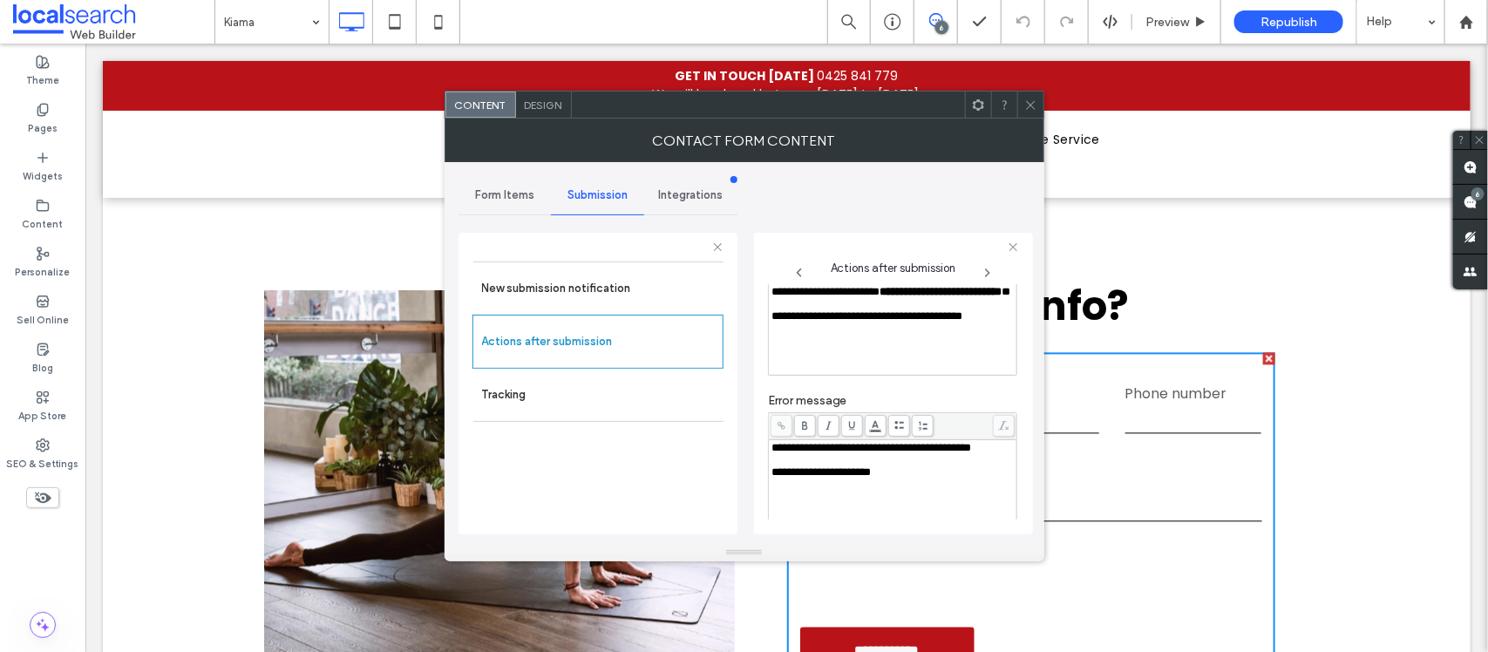
click at [1025, 92] on span at bounding box center [1030, 105] width 13 height 26
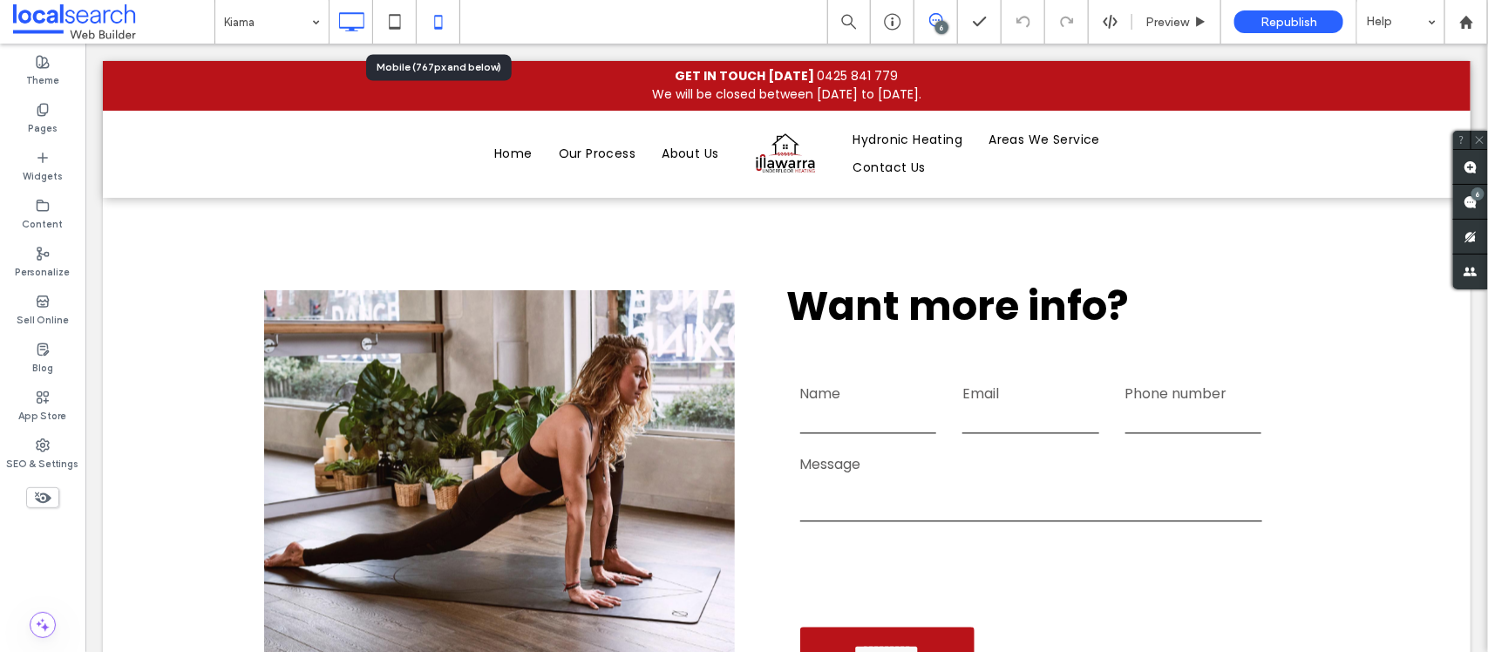
click at [417, 33] on div at bounding box center [438, 21] width 43 height 35
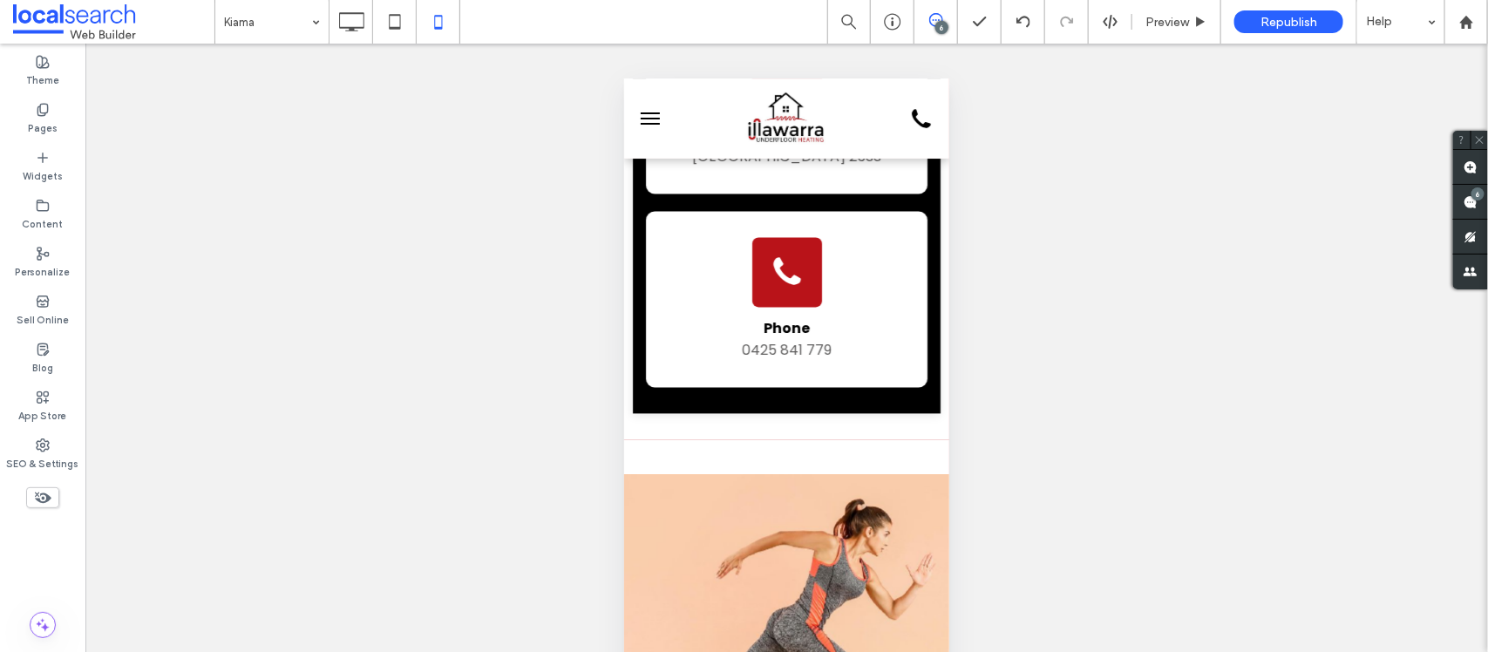
scroll to position [1484, 0]
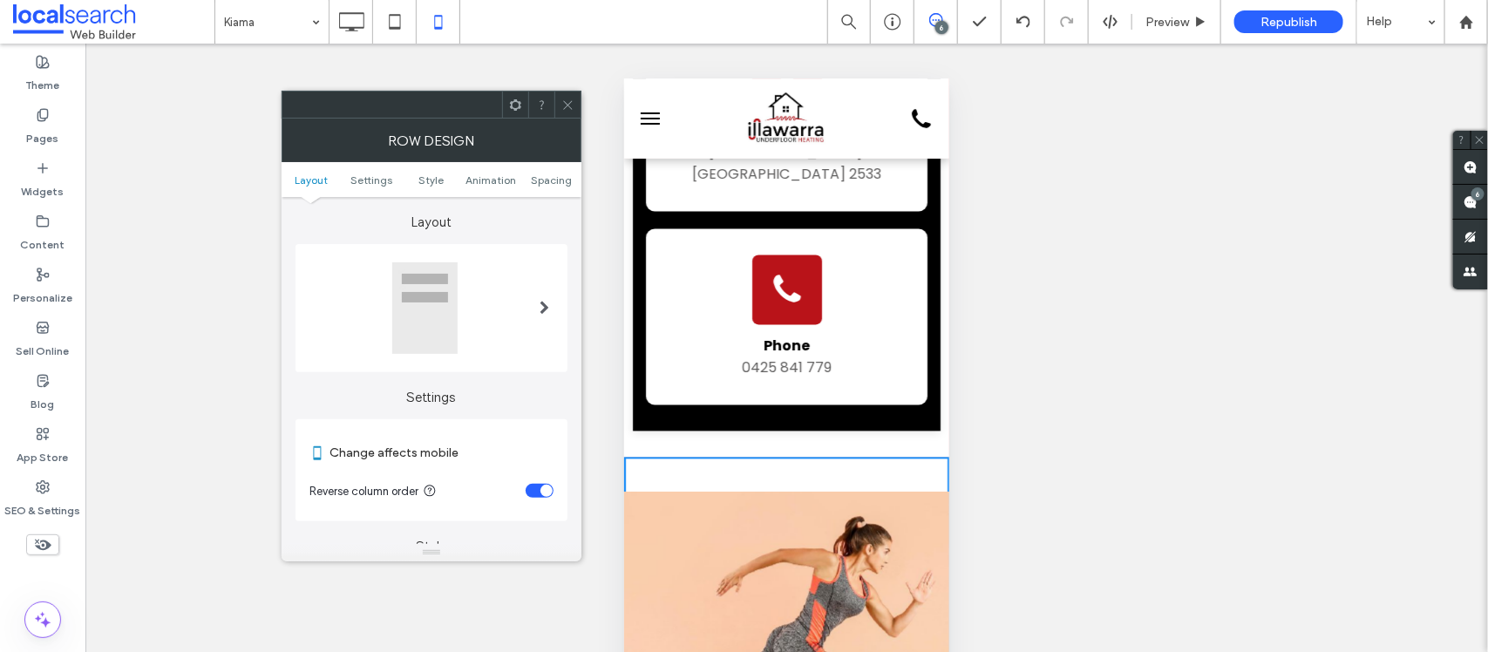
click at [541, 194] on ul "Layout Settings Style Animation Spacing" at bounding box center [432, 179] width 300 height 35
click at [543, 188] on ul "Layout Settings Style Animation Spacing" at bounding box center [432, 179] width 300 height 35
click at [543, 187] on ul "Layout Settings Style Animation Spacing" at bounding box center [432, 179] width 300 height 35
click at [545, 184] on span "Spacing" at bounding box center [551, 179] width 41 height 13
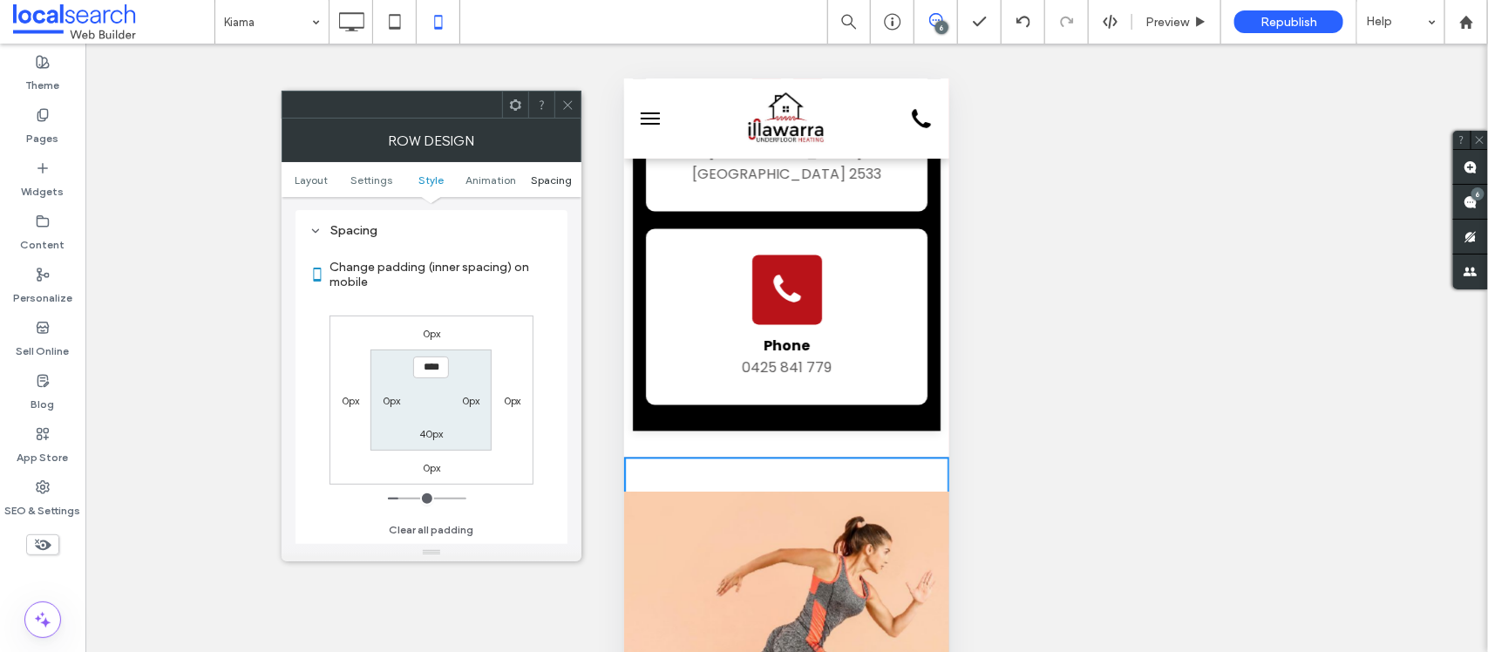
scroll to position [670, 0]
click at [564, 109] on icon at bounding box center [567, 105] width 13 height 13
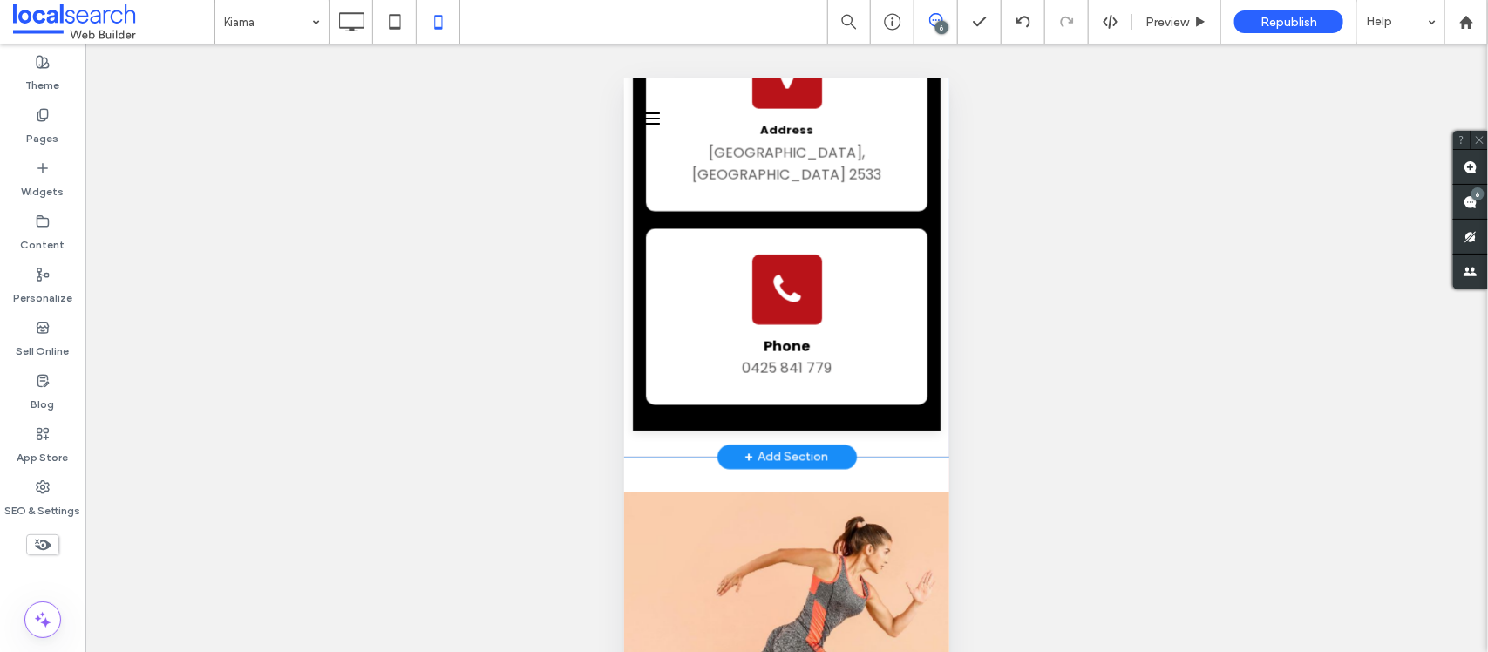
click at [710, 311] on div "Contact Us Get in Touch Click To Paste Map Marker Icon [GEOGRAPHIC_DATA] Click …" at bounding box center [785, 141] width 325 height 631
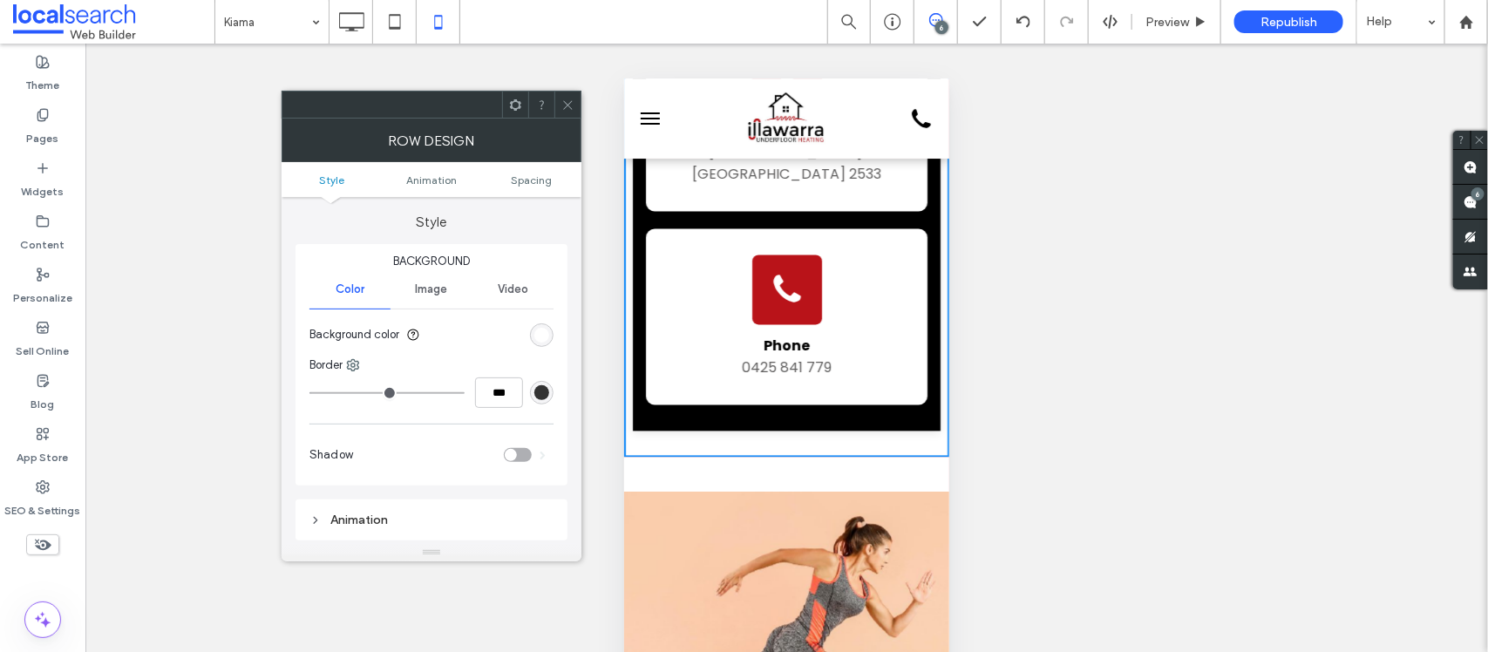
click at [565, 120] on div "Row Design" at bounding box center [432, 141] width 300 height 44
click at [565, 114] on span at bounding box center [567, 105] width 13 height 26
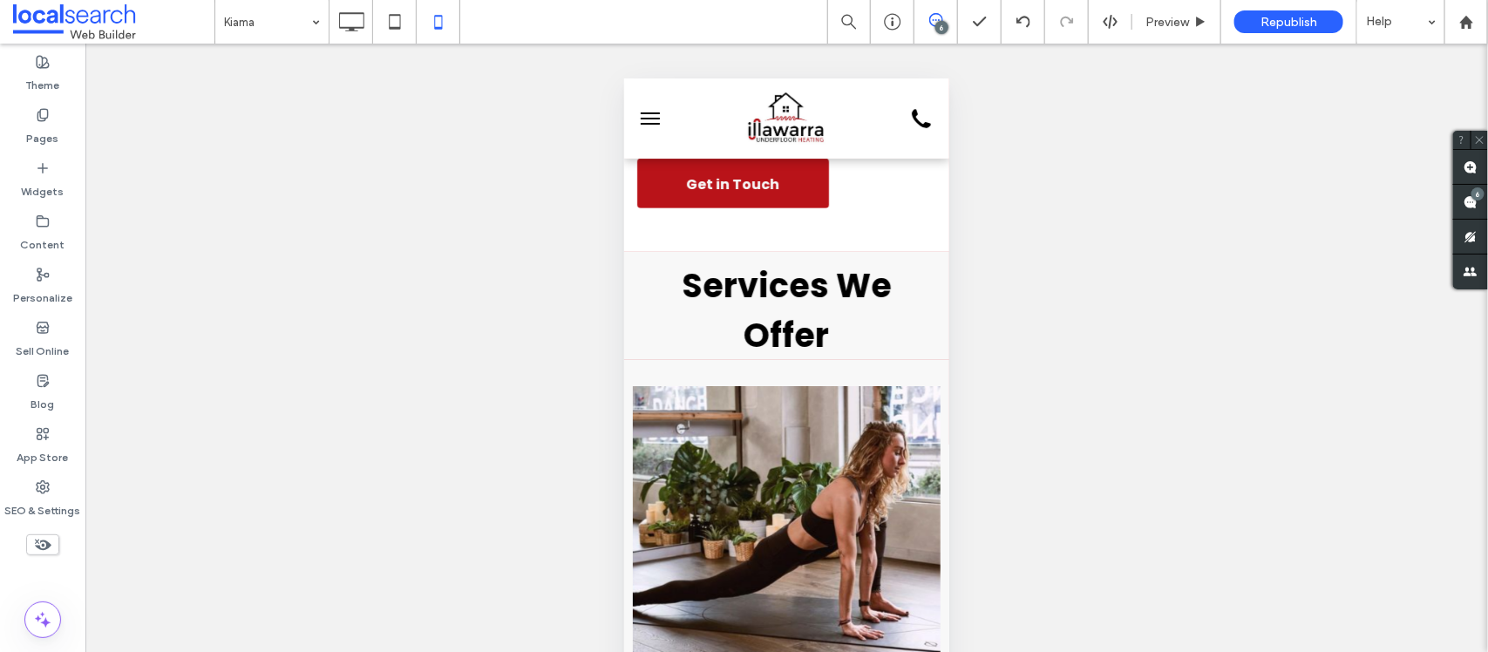
scroll to position [6348, 0]
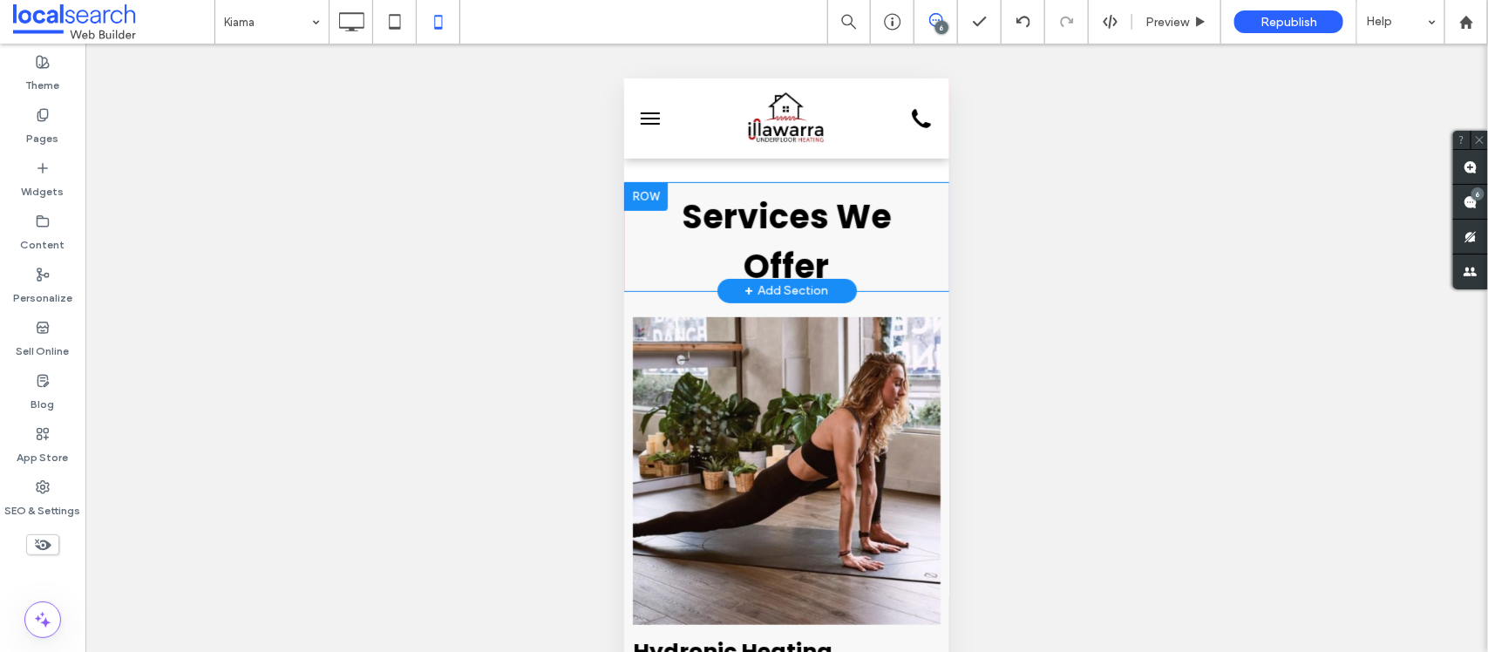
click at [922, 290] on div "Services We Offer Click To Paste" at bounding box center [785, 236] width 325 height 108
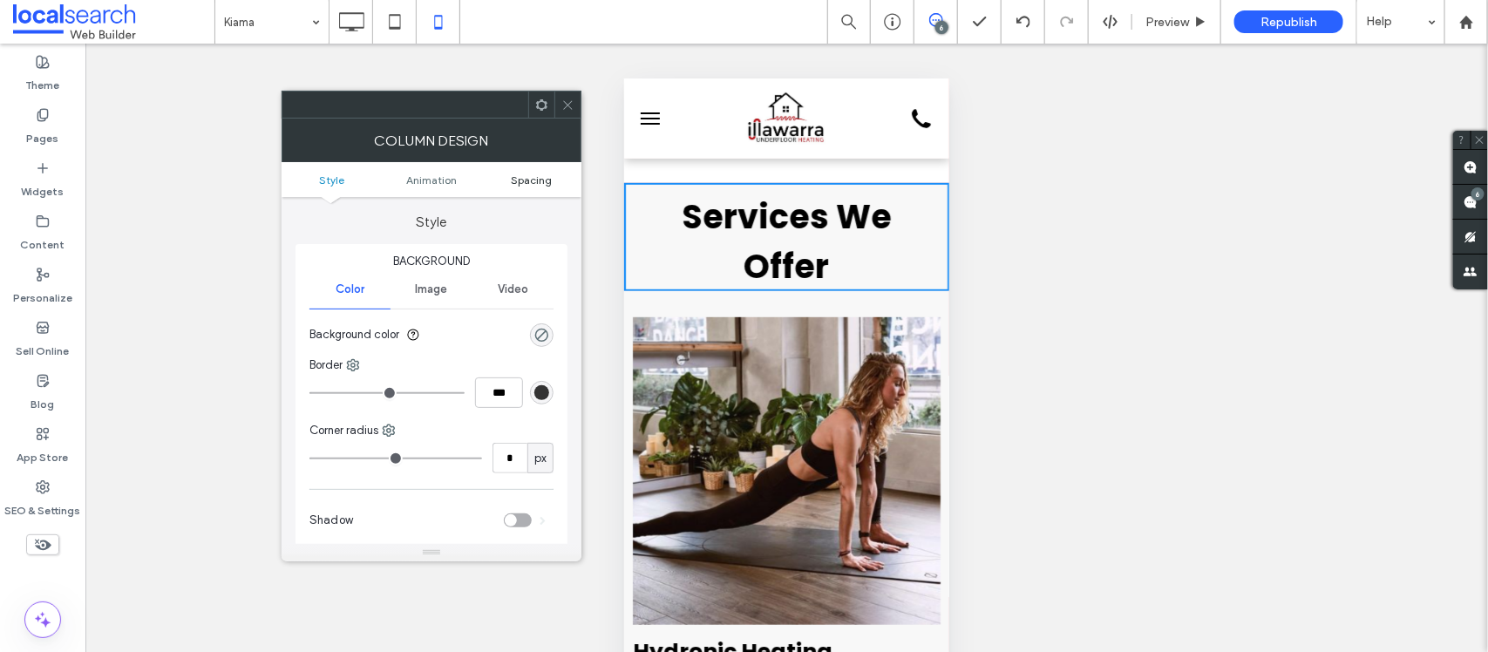
click at [529, 183] on span "Spacing" at bounding box center [531, 179] width 41 height 13
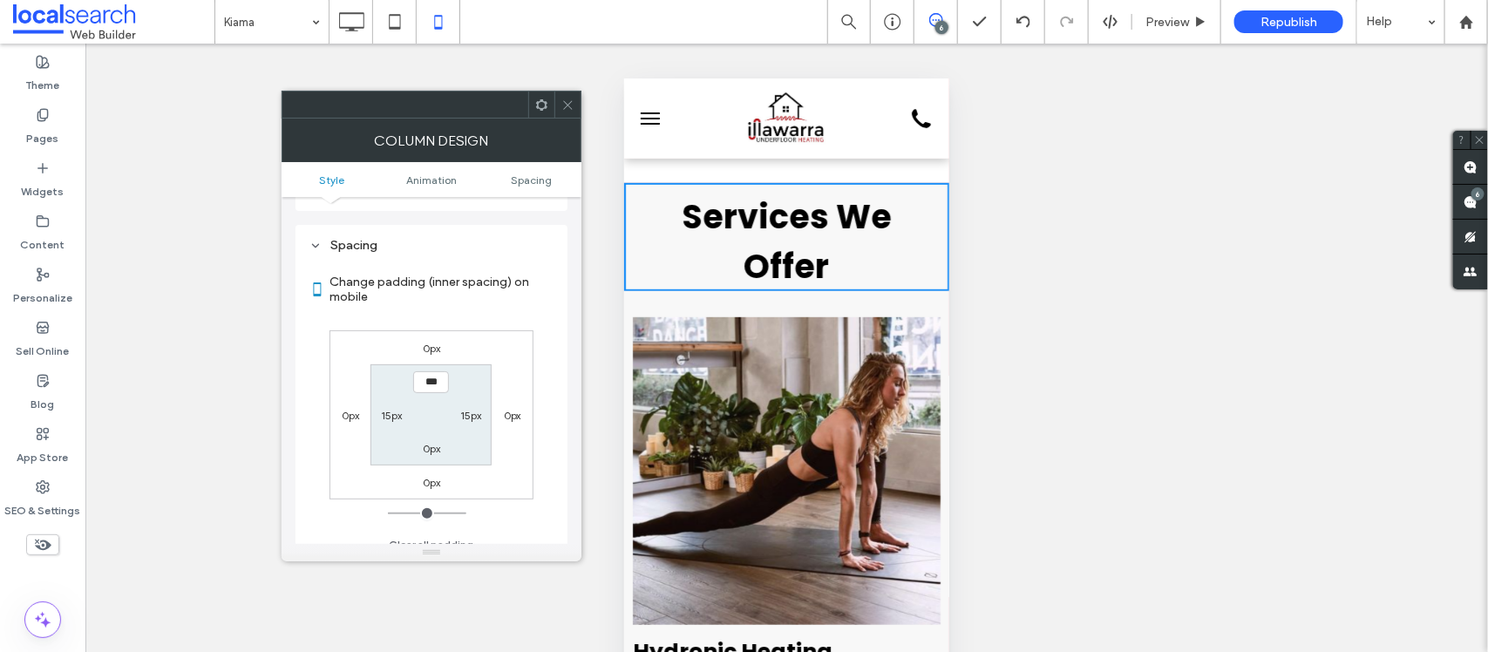
scroll to position [410, 0]
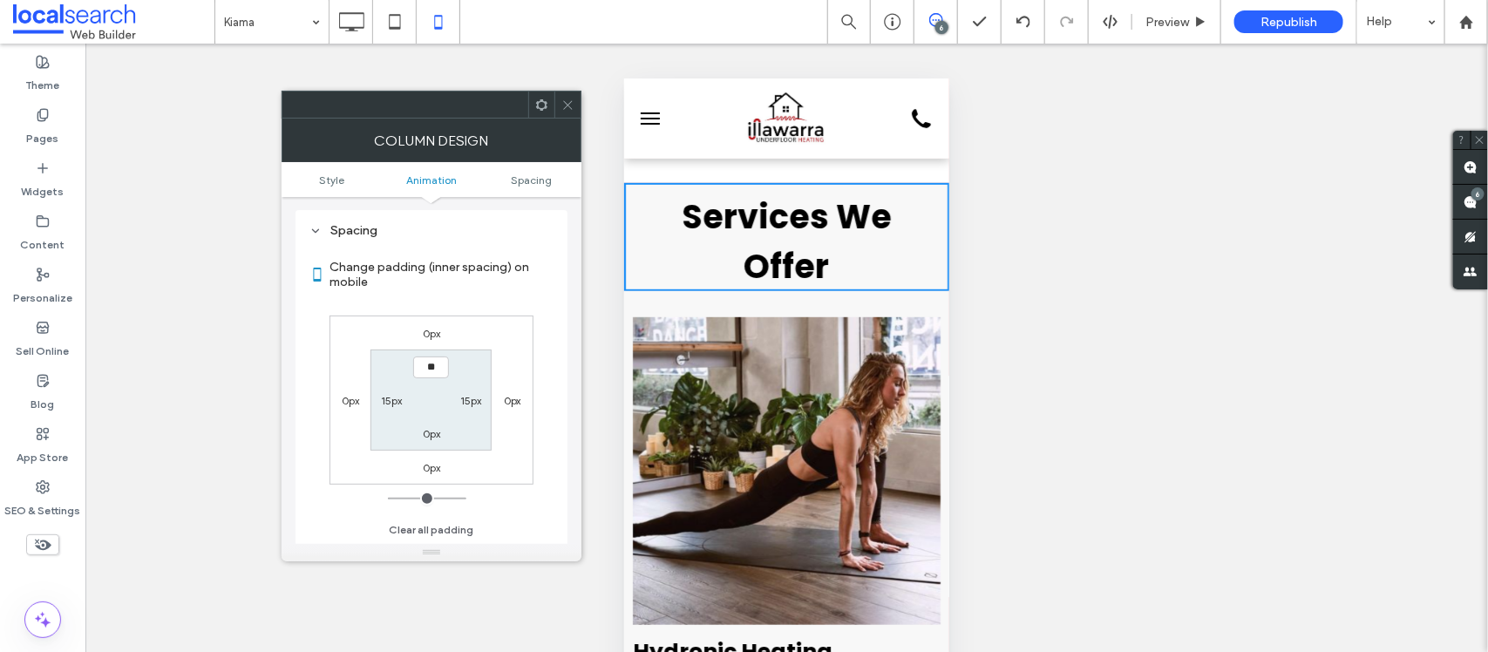
type input "****"
type input "**"
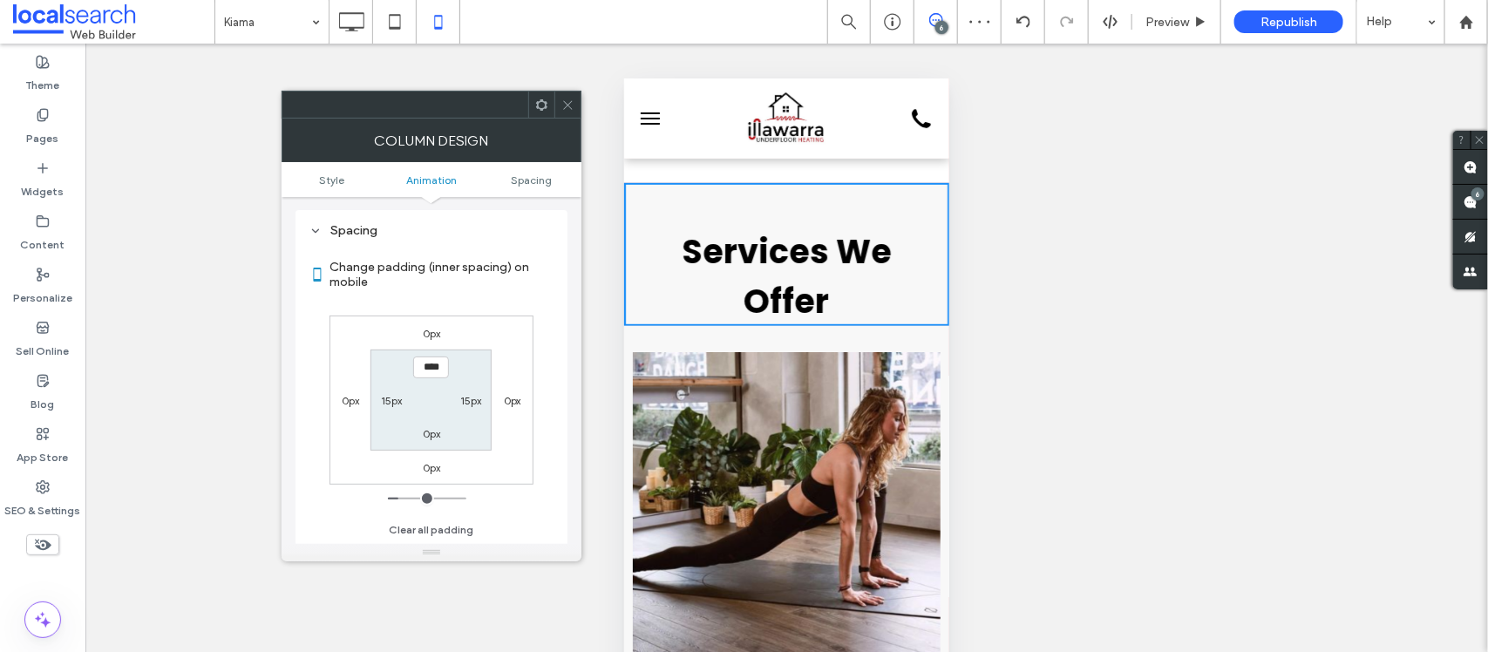
click at [568, 112] on span at bounding box center [567, 105] width 13 height 26
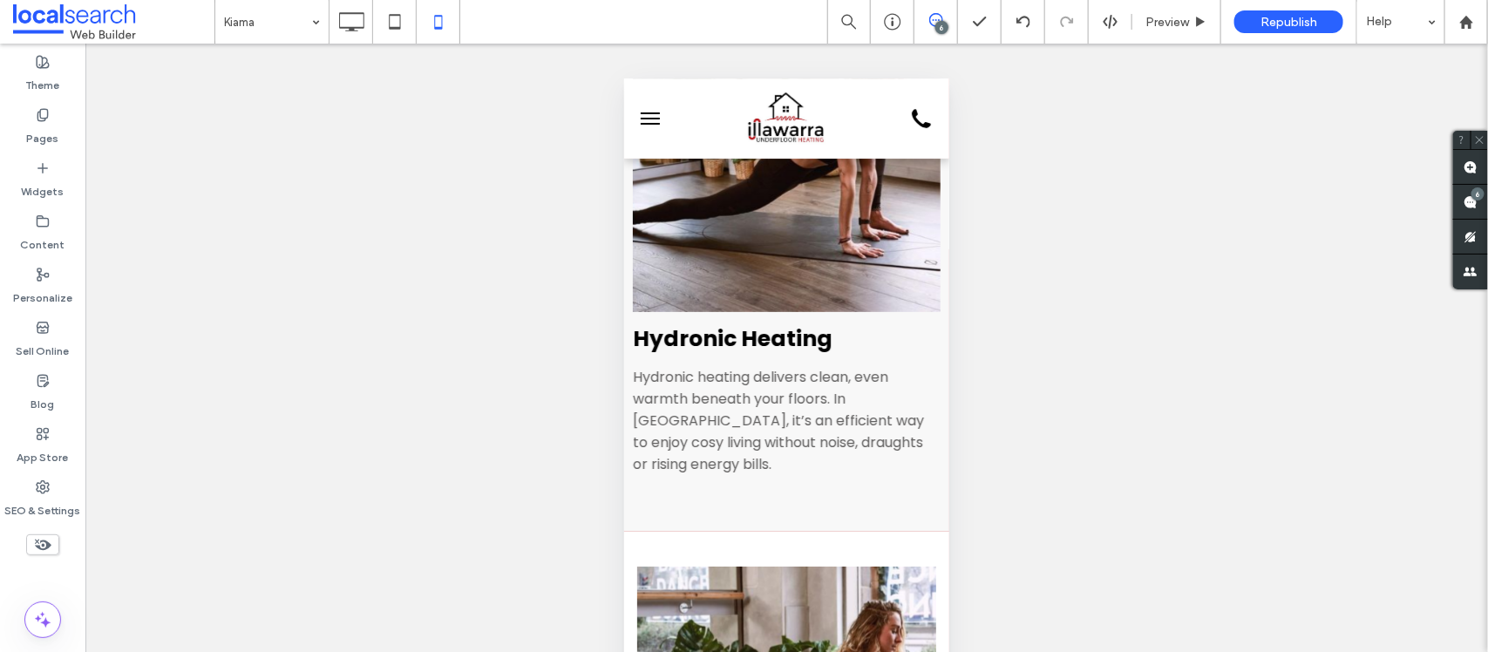
scroll to position [6678, 0]
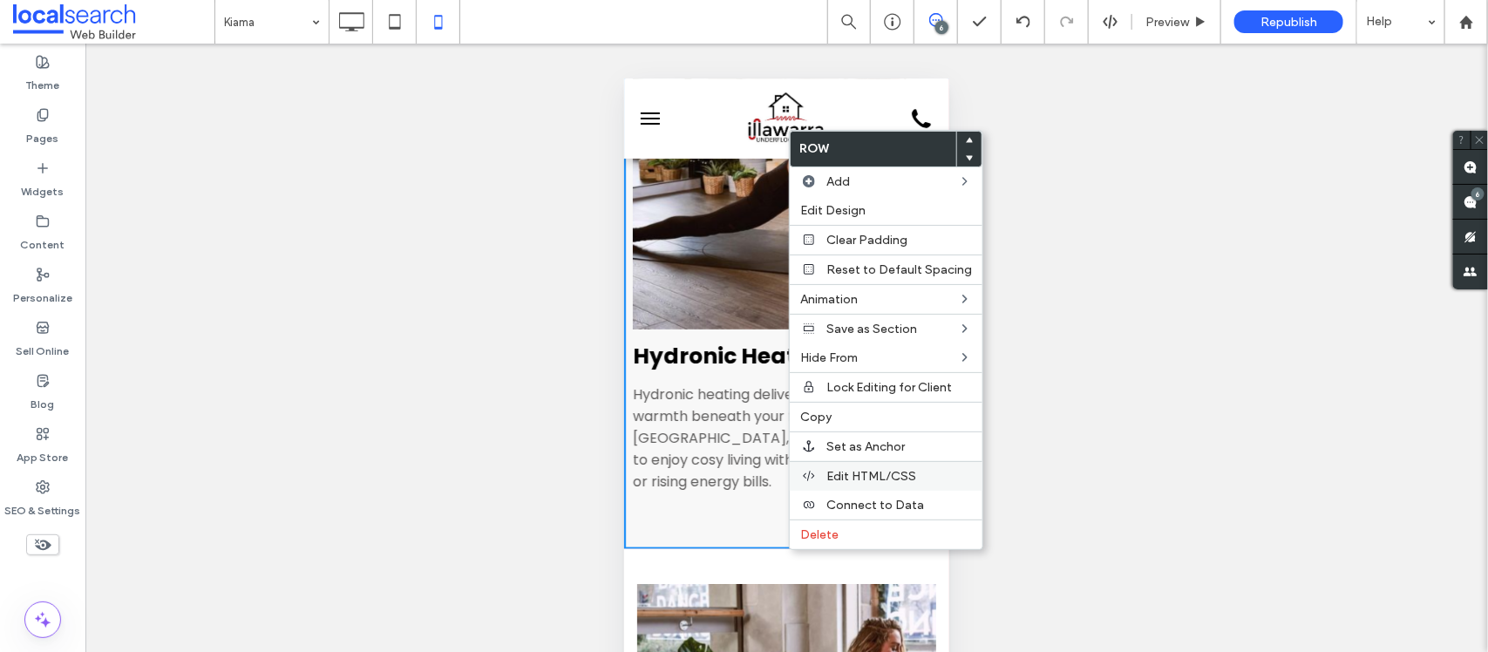
click at [873, 478] on span "Edit HTML/CSS" at bounding box center [871, 476] width 90 height 15
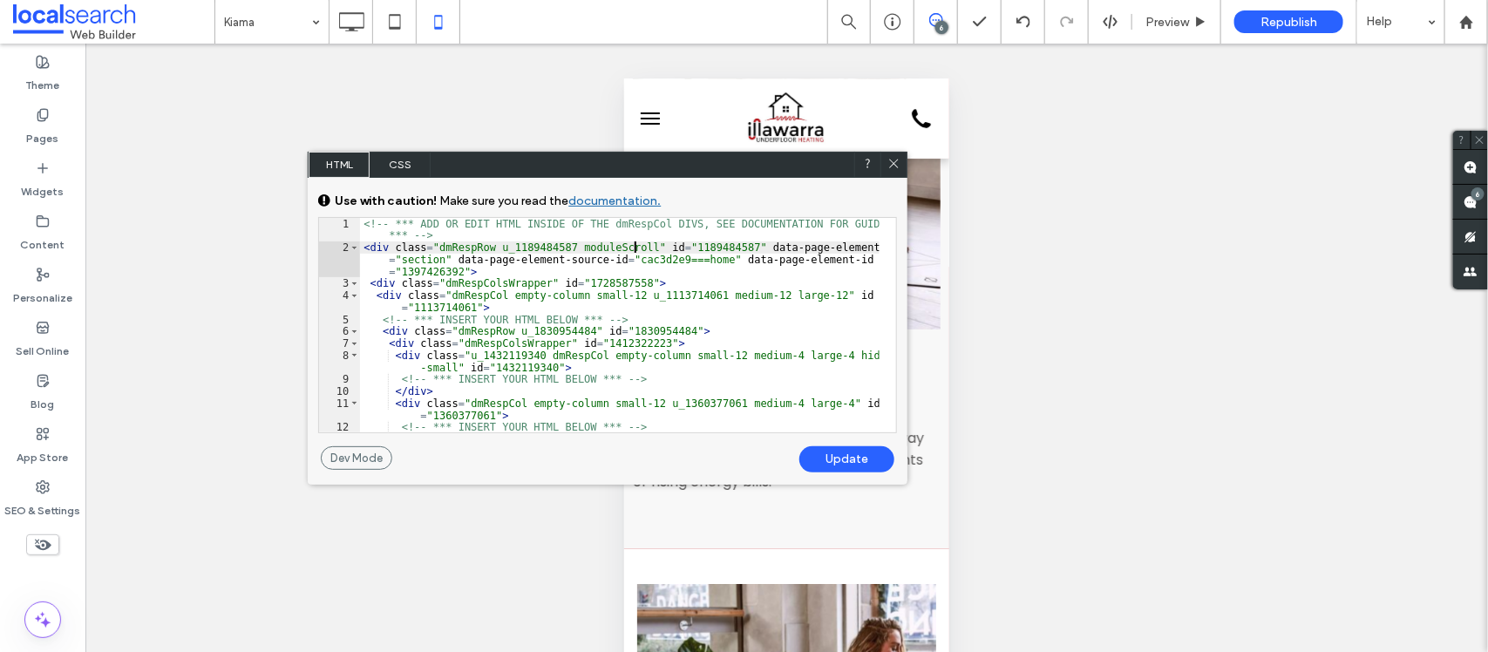
click at [633, 250] on div "<!-- *** ADD OR EDIT HTML INSIDE OF THE dmRespCol DIVS, SEE DOCUMENTATION FOR G…" at bounding box center [620, 391] width 520 height 346
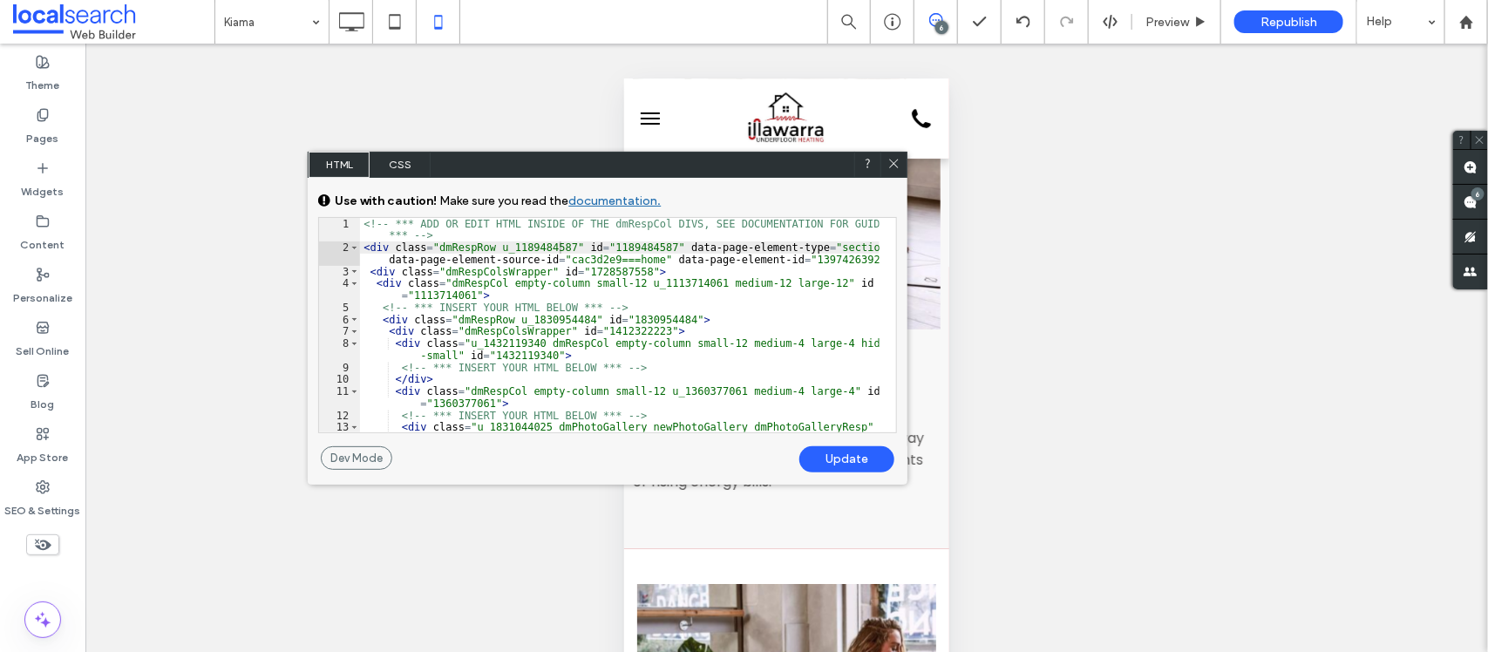
click at [852, 465] on div "Update" at bounding box center [846, 459] width 95 height 26
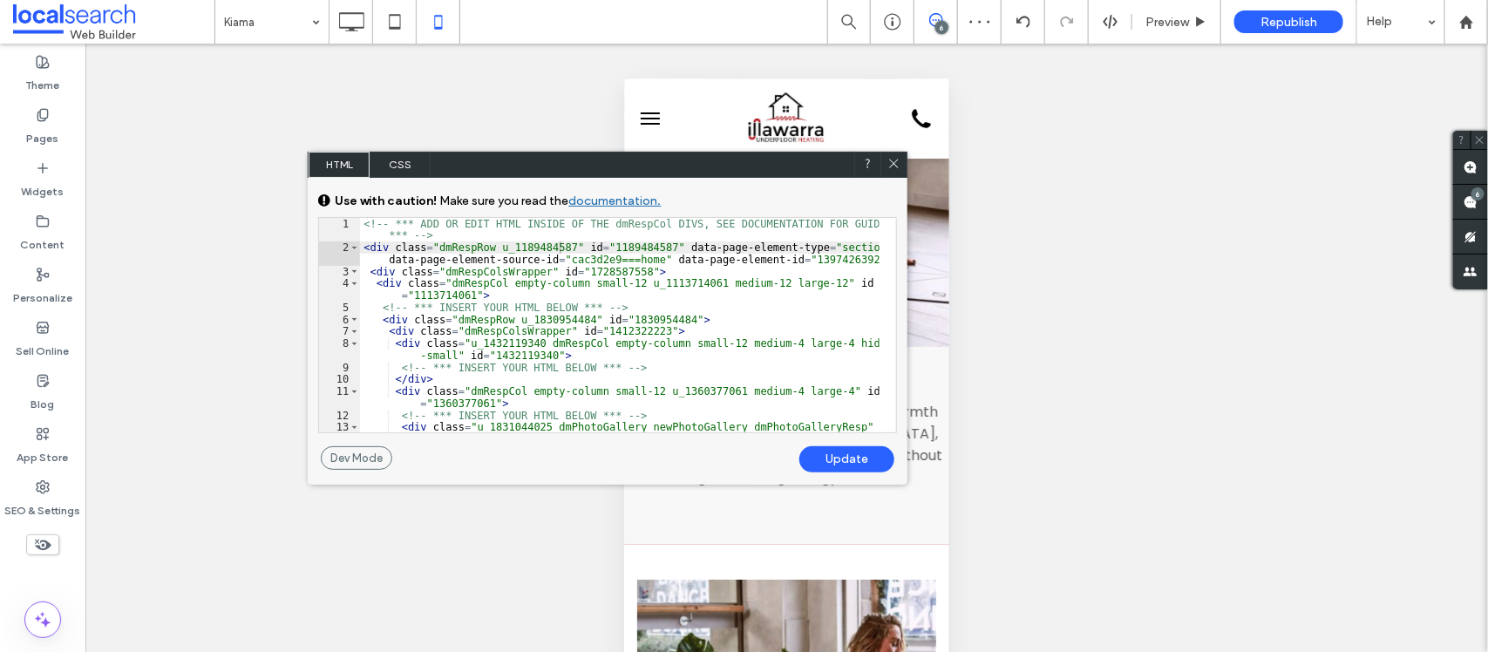
click at [900, 164] on icon at bounding box center [893, 163] width 13 height 13
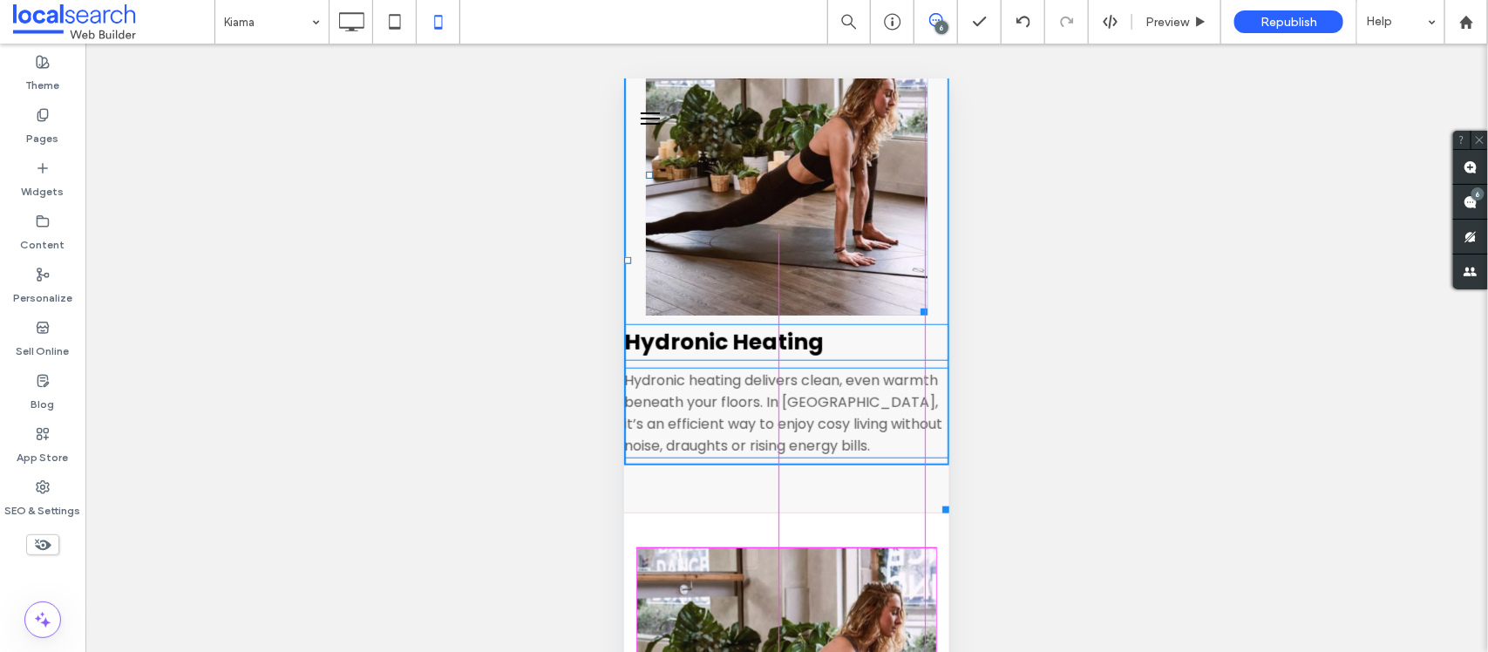
scroll to position [6652, 0]
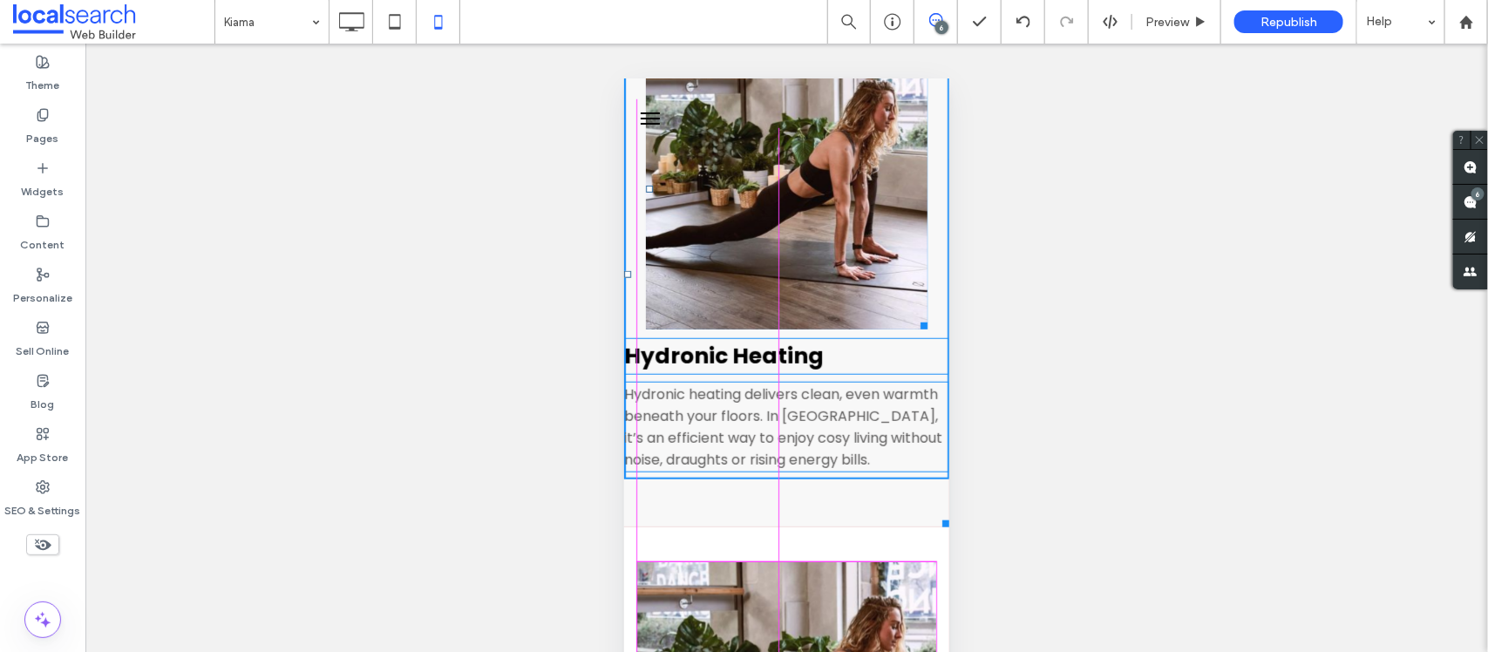
drag, startPoint x: 927, startPoint y: 374, endPoint x: 1526, endPoint y: 452, distance: 604.9
click at [914, 329] on div at bounding box center [920, 322] width 13 height 13
drag, startPoint x: 924, startPoint y: 416, endPoint x: 907, endPoint y: 416, distance: 17.4
click at [914, 374] on div at bounding box center [920, 367] width 13 height 13
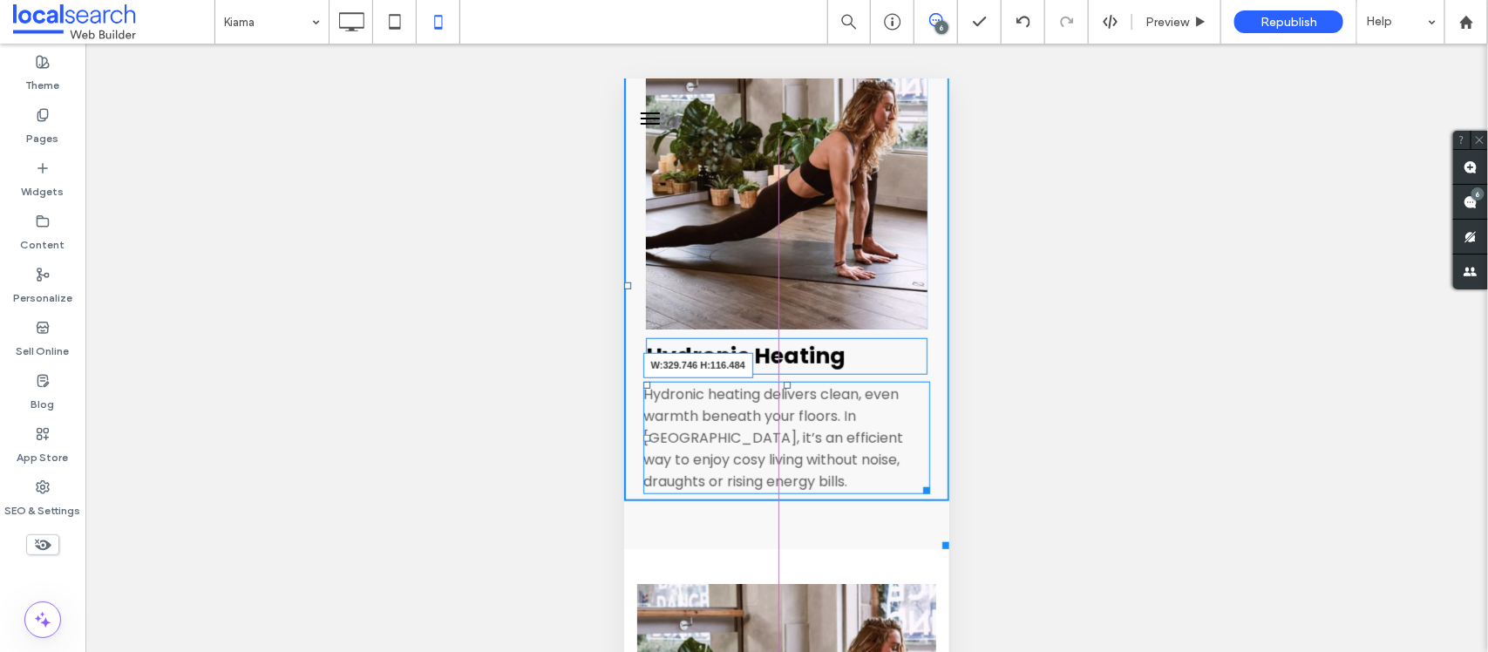
scroll to position [6672, 0]
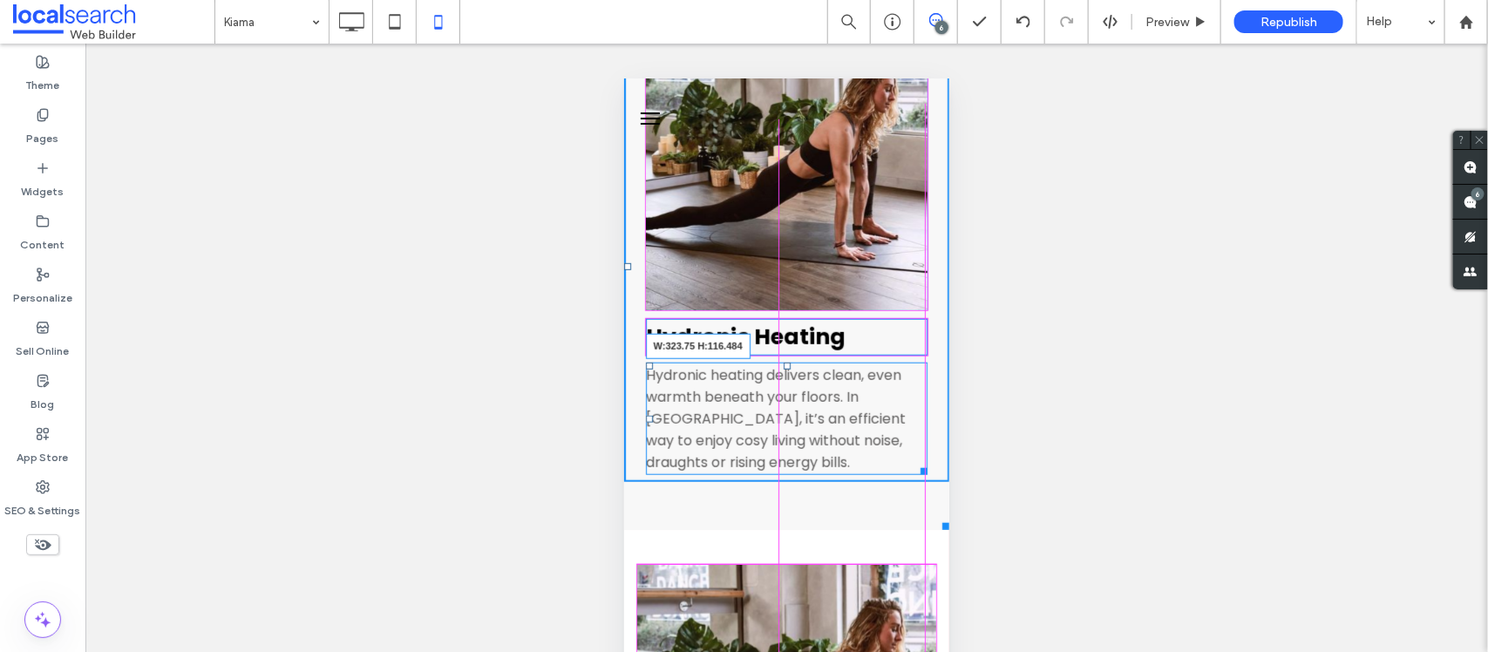
drag, startPoint x: 924, startPoint y: 509, endPoint x: 914, endPoint y: 509, distance: 9.6
click at [914, 474] on div at bounding box center [920, 467] width 13 height 13
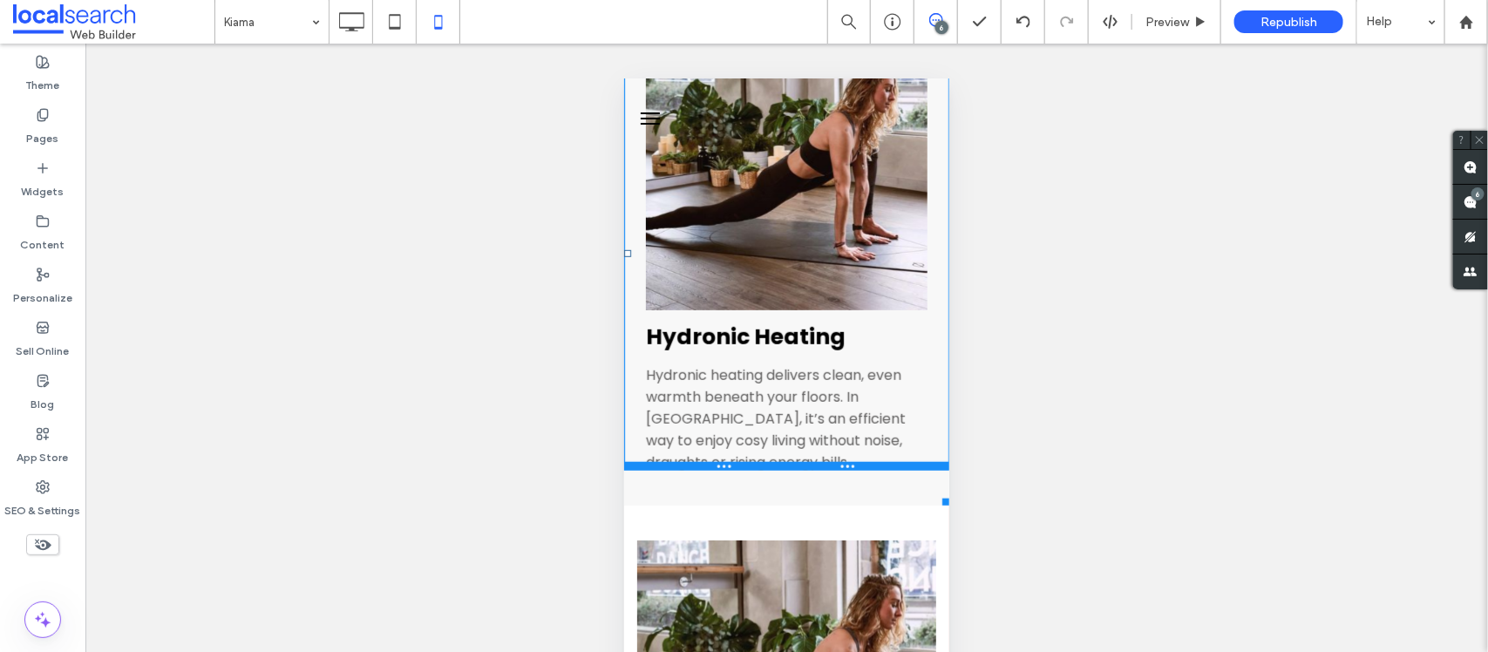
scroll to position [6658, 0]
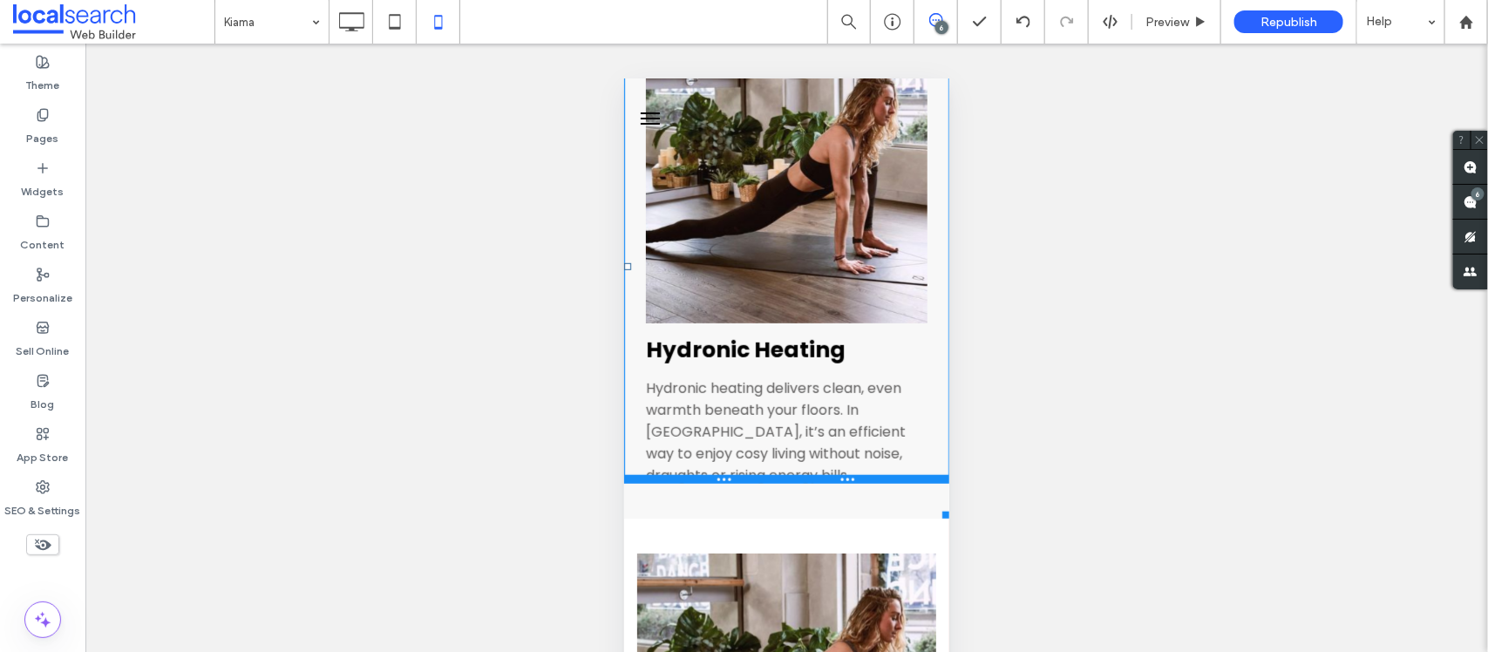
drag, startPoint x: 838, startPoint y: 531, endPoint x: 850, endPoint y: 462, distance: 69.9
click at [850, 462] on div "Click To Paste Click To Paste Hydronic Heating Hydronic heating delivers clean,…" at bounding box center [785, 258] width 325 height 452
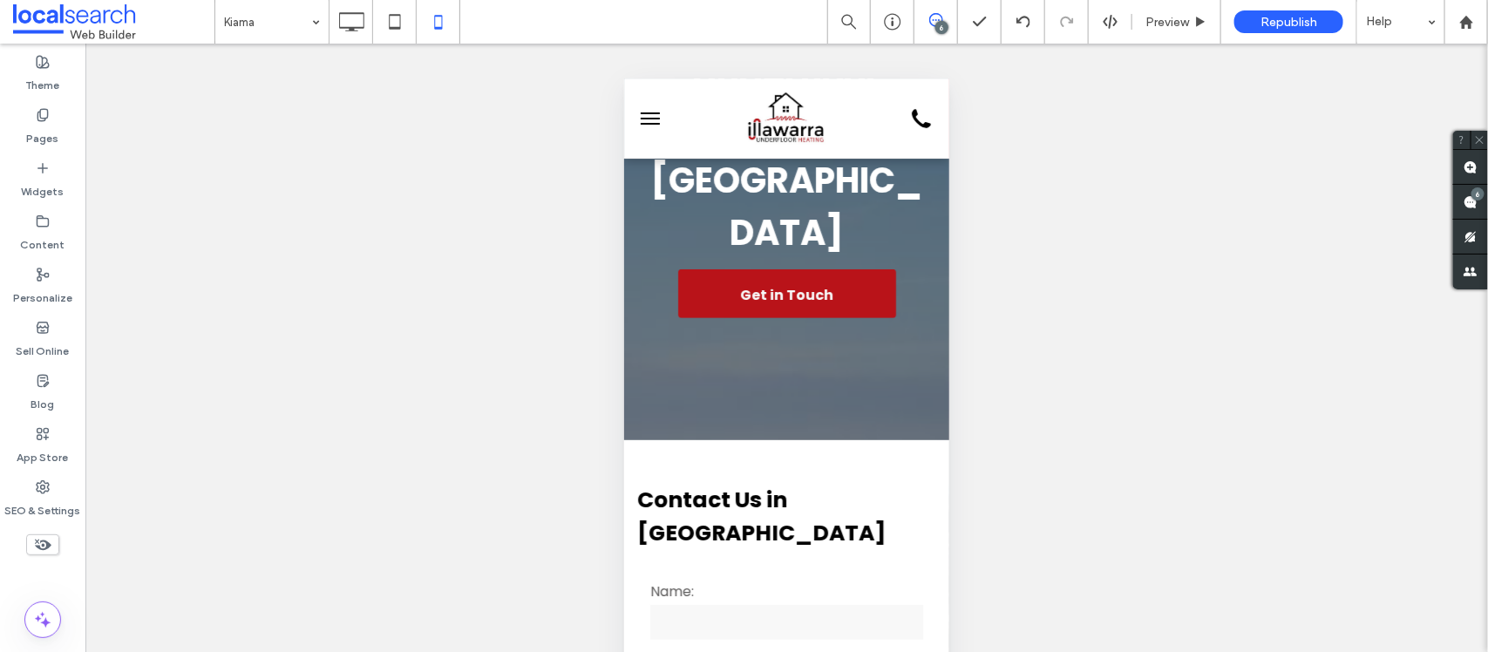
scroll to position [0, 0]
